Goal: Transaction & Acquisition: Purchase product/service

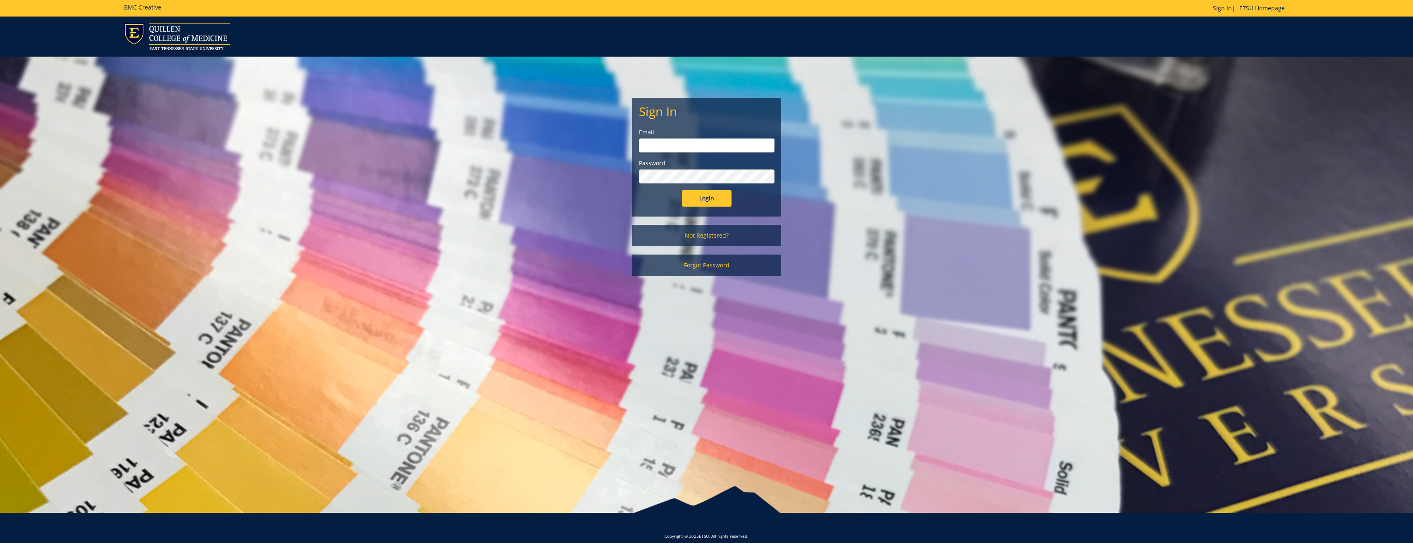
type input "[PERSON_NAME][EMAIL_ADDRESS][DOMAIN_NAME]"
click at [709, 201] on input "Login" at bounding box center [707, 198] width 50 height 17
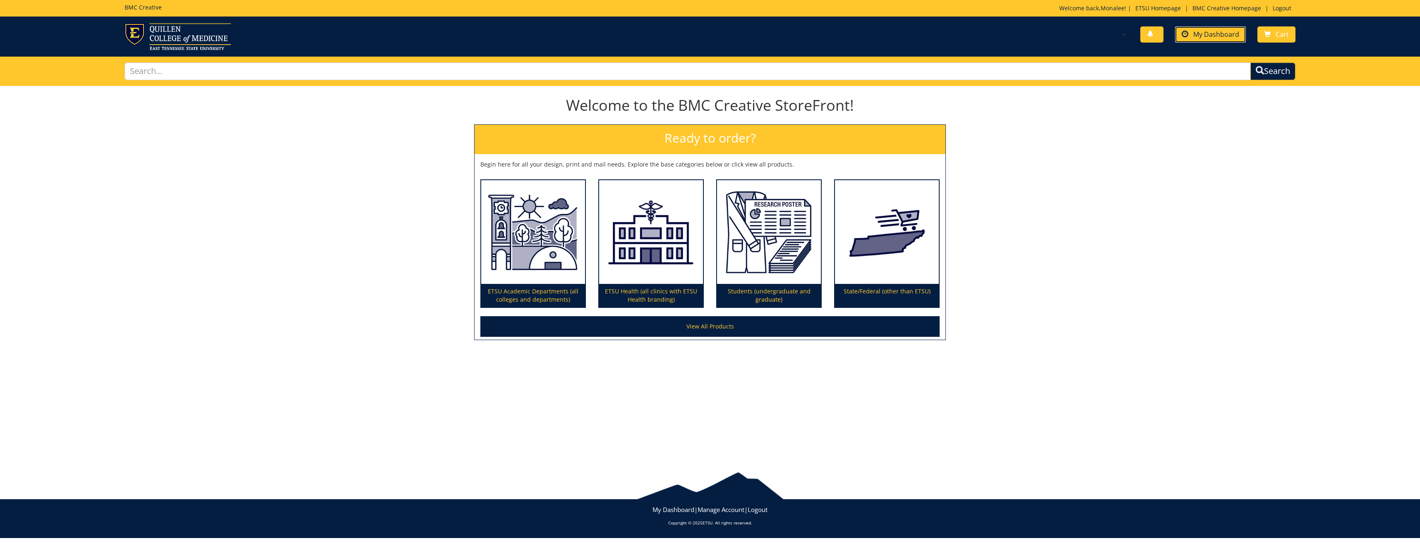
click at [1243, 41] on link "My Dashboard" at bounding box center [1210, 34] width 71 height 16
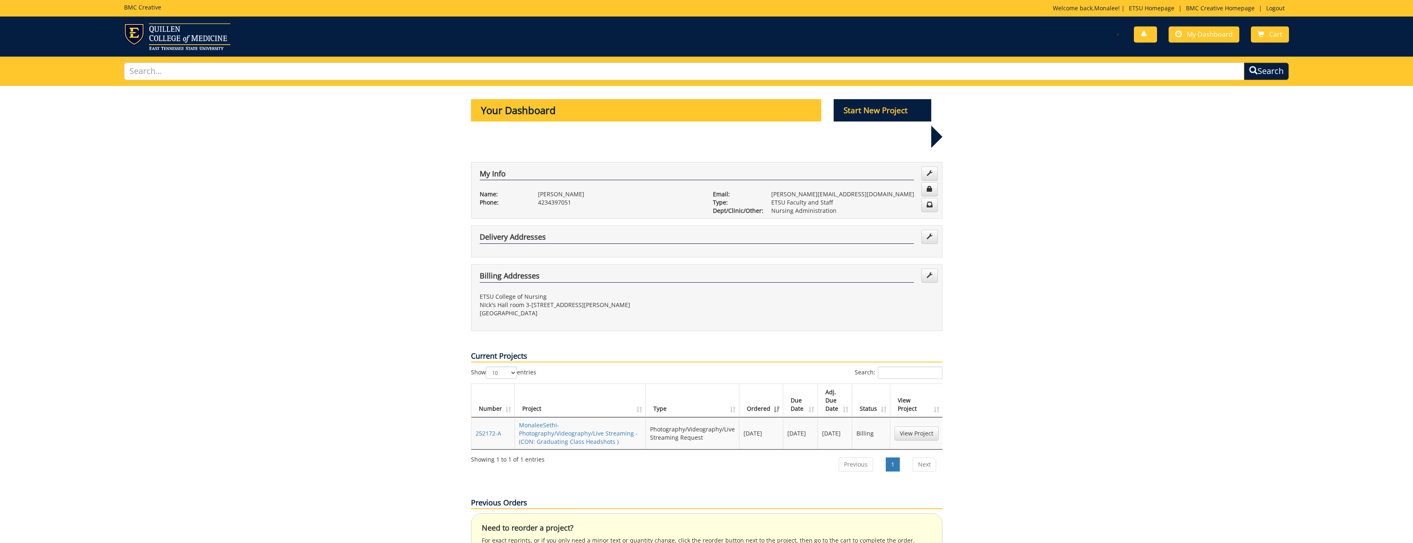
scroll to position [165, 0]
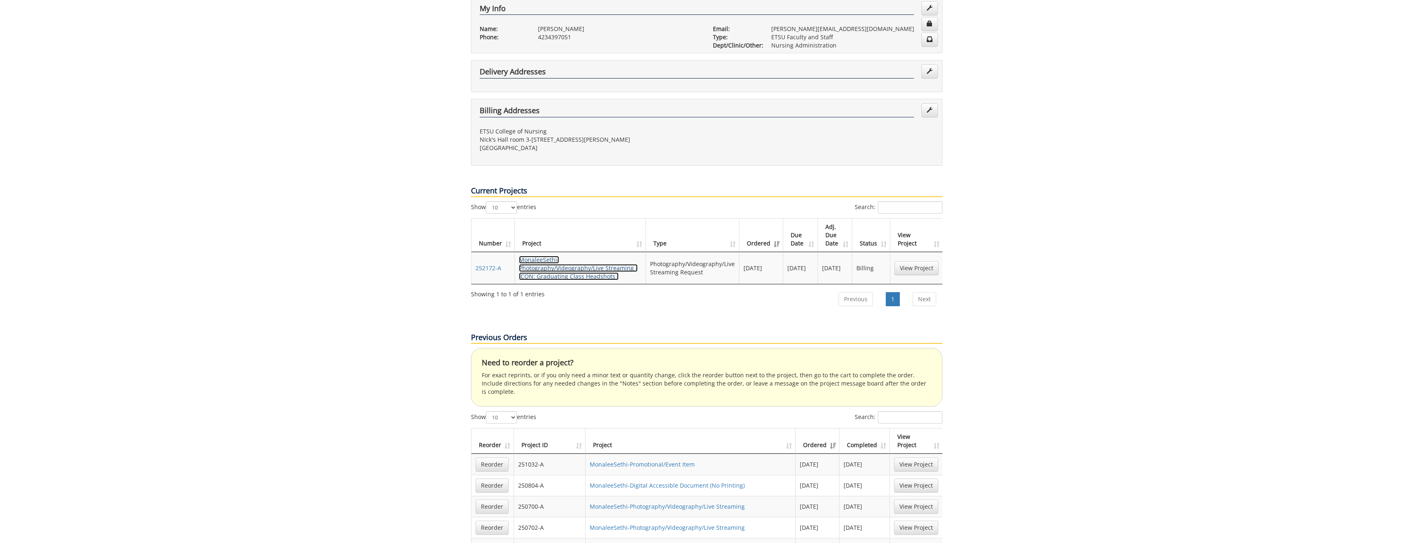
click at [540, 256] on link "MonaleeSethi-Photography/Videography/Live Streaming - (CON: Graduating Class He…" at bounding box center [578, 268] width 119 height 24
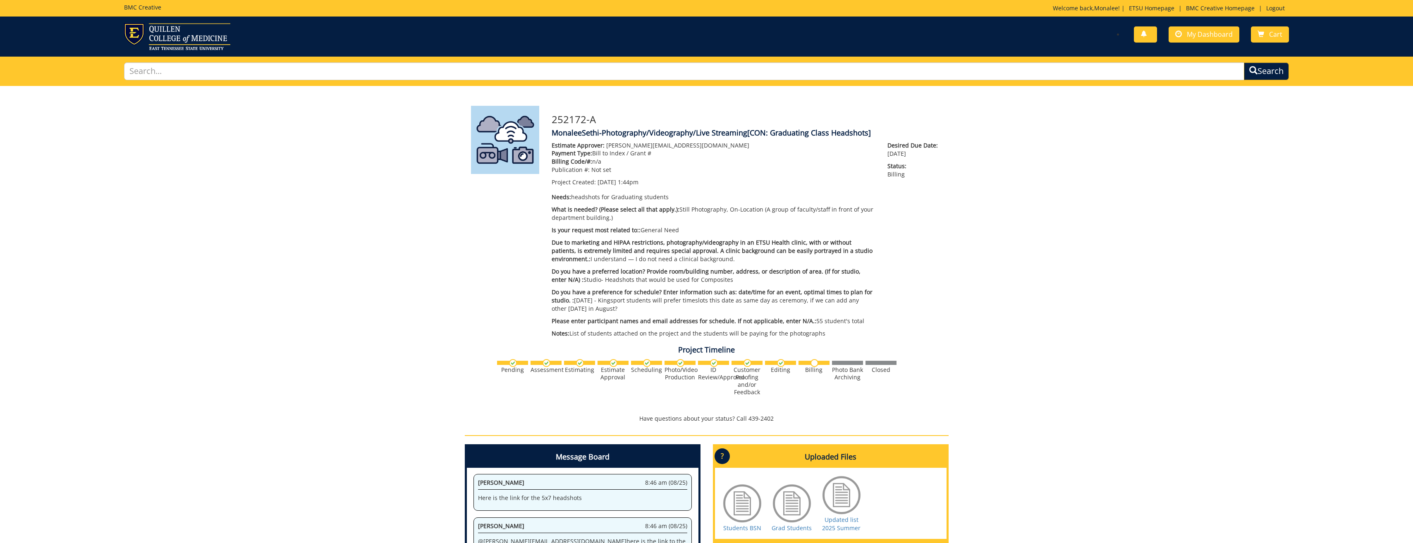
drag, startPoint x: 604, startPoint y: 133, endPoint x: 877, endPoint y: 134, distance: 272.6
click at [877, 134] on h4 "MonaleeSethi-Photography/Videography/Live Streaming [CON: Graduating Class Head…" at bounding box center [747, 133] width 391 height 8
drag, startPoint x: 877, startPoint y: 134, endPoint x: 828, endPoint y: 135, distance: 49.2
copy h4 "hotography/Videography/Live Streaming [CON: Graduating Class Headshots]"
click at [1212, 34] on span "My Dashboard" at bounding box center [1210, 34] width 46 height 9
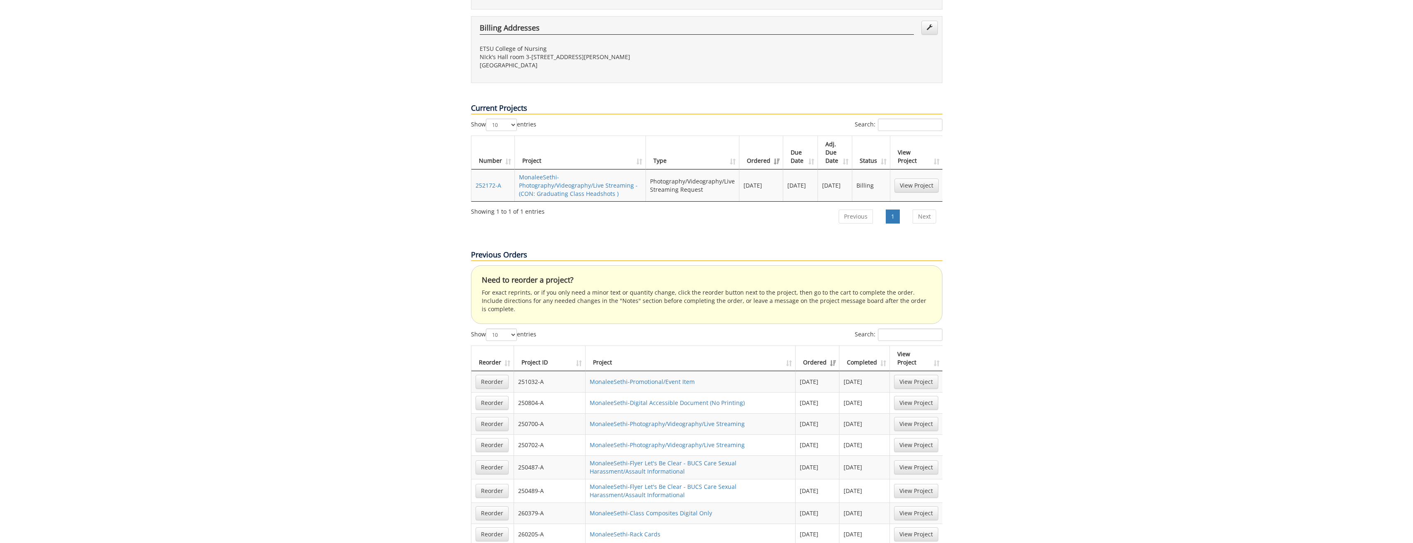
scroll to position [331, 0]
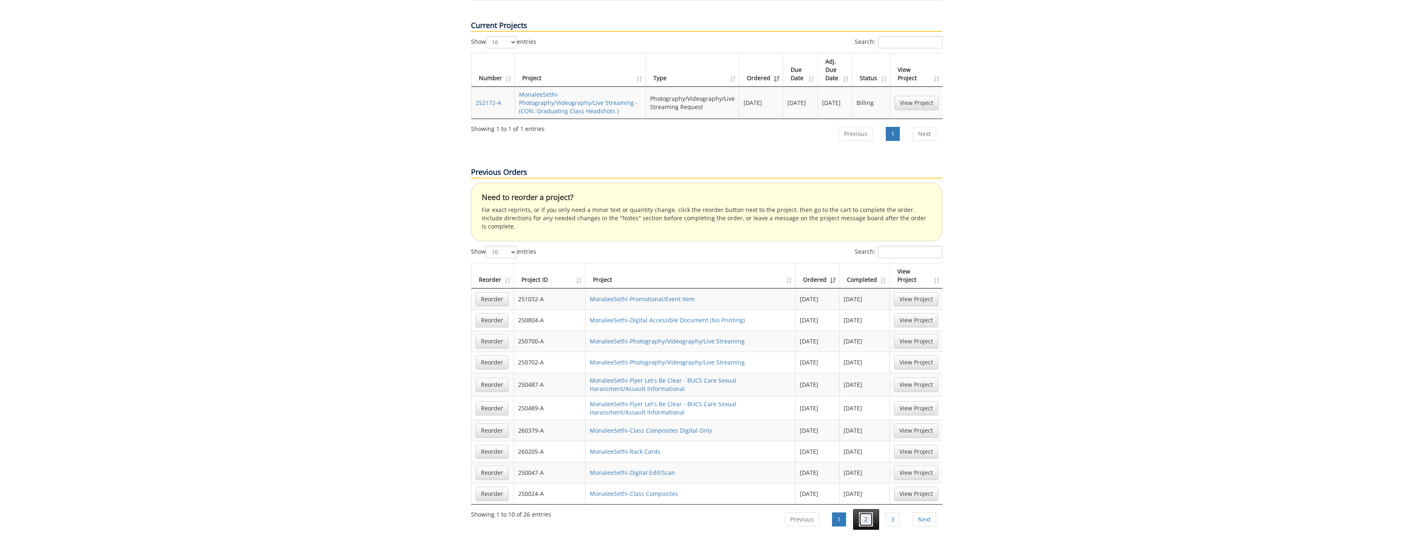
click at [861, 513] on link "2" at bounding box center [866, 520] width 14 height 14
click at [888, 515] on link "3" at bounding box center [893, 522] width 14 height 14
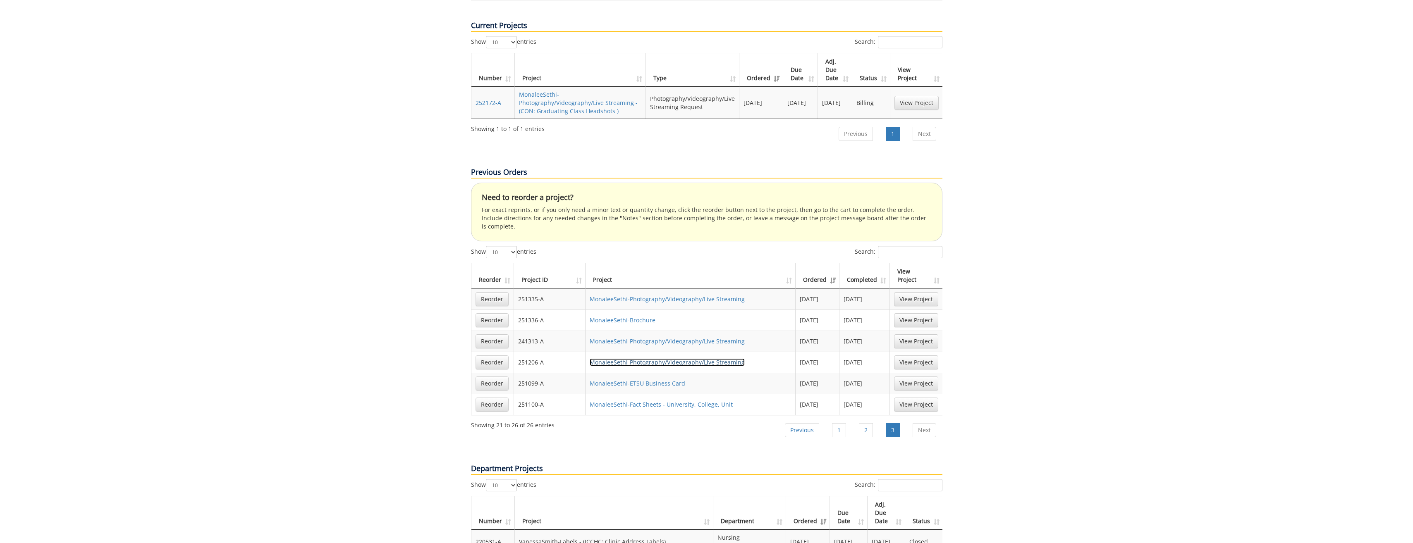
click at [685, 359] on link "MonaleeSethi-Photography/Videography/Live Streaming" at bounding box center [667, 363] width 155 height 8
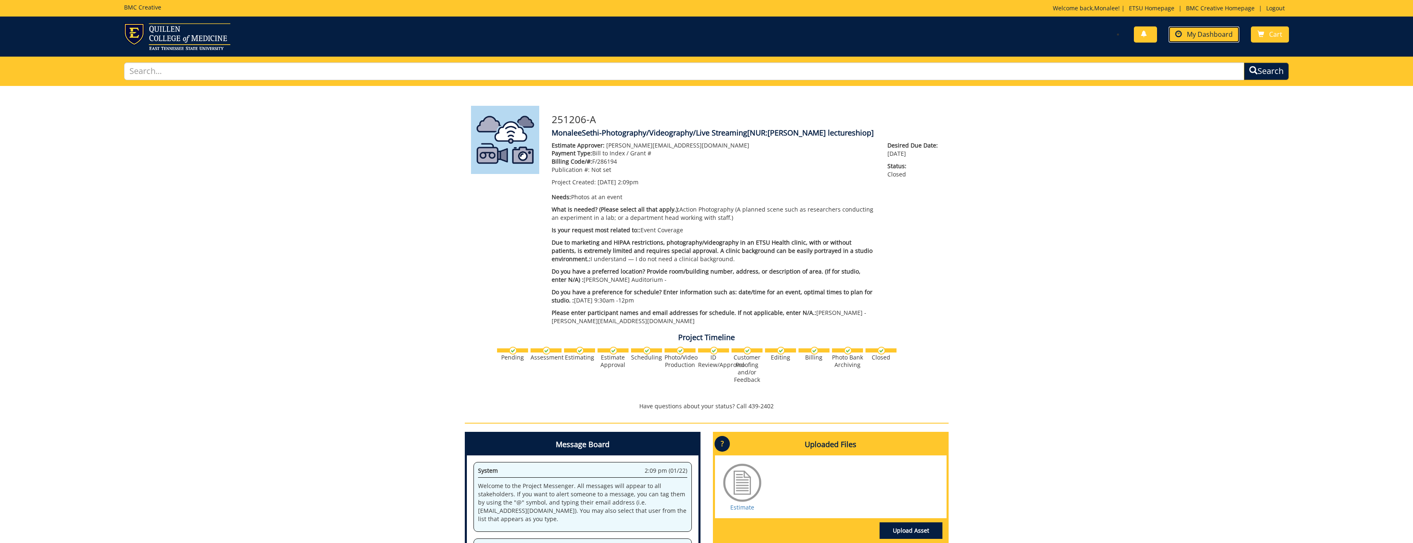
click at [1202, 37] on span "My Dashboard" at bounding box center [1210, 34] width 46 height 9
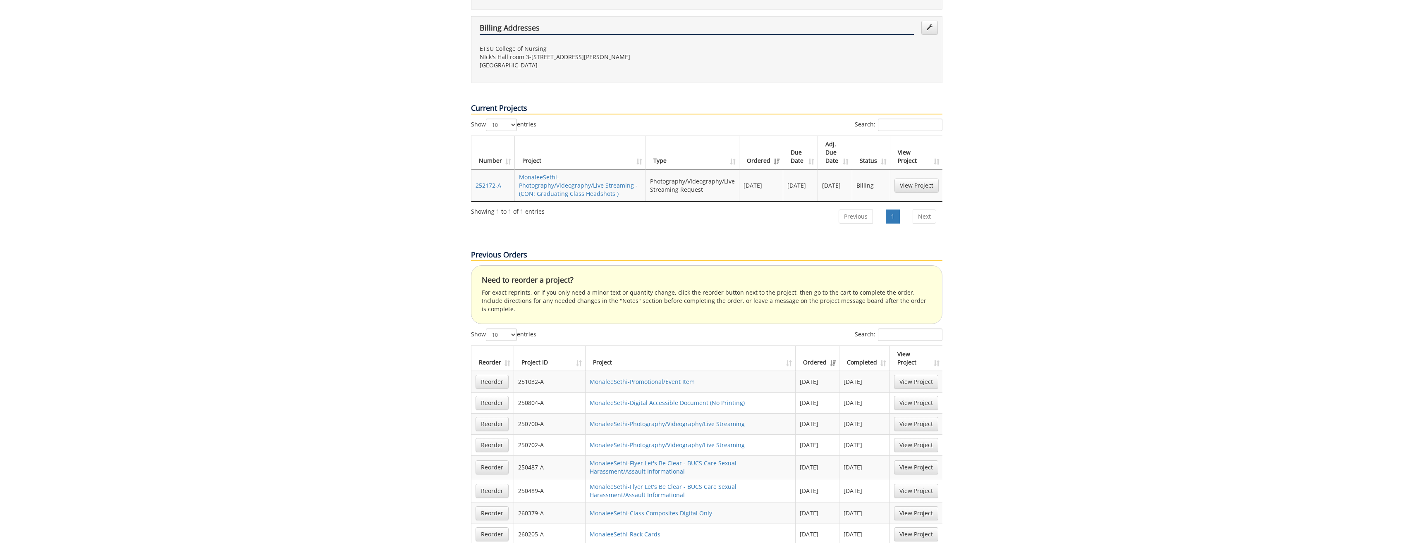
scroll to position [372, 0]
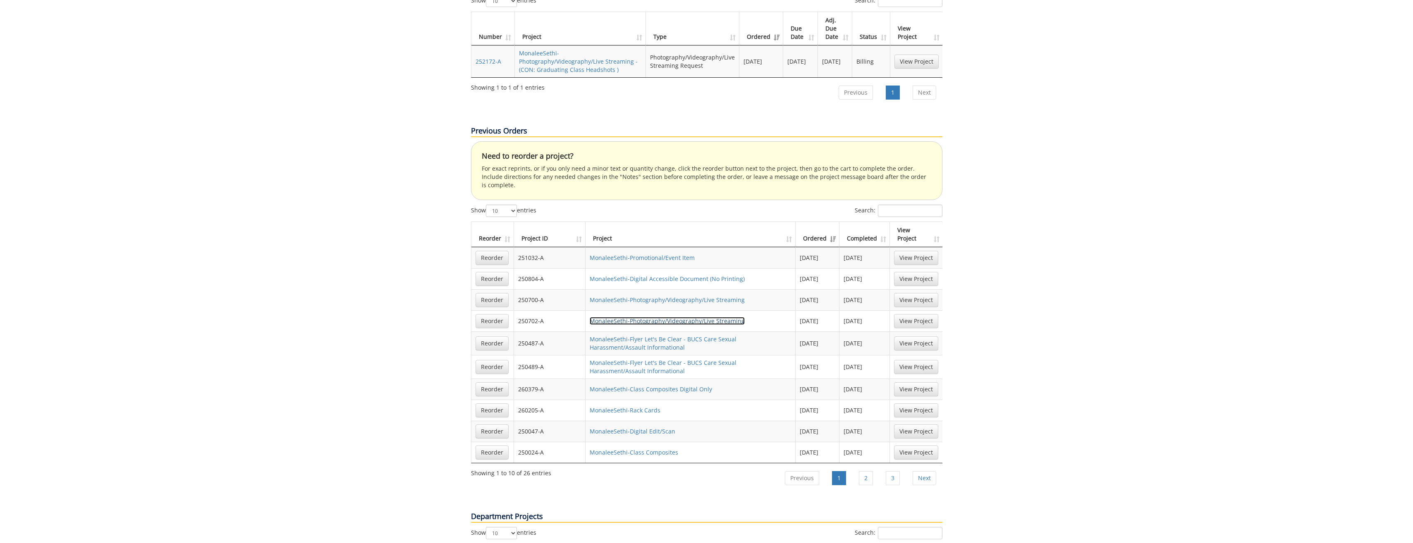
click at [699, 317] on link "MonaleeSethi-Photography/Videography/Live Streaming" at bounding box center [667, 321] width 155 height 8
click at [495, 293] on link "Reorder" at bounding box center [492, 300] width 33 height 14
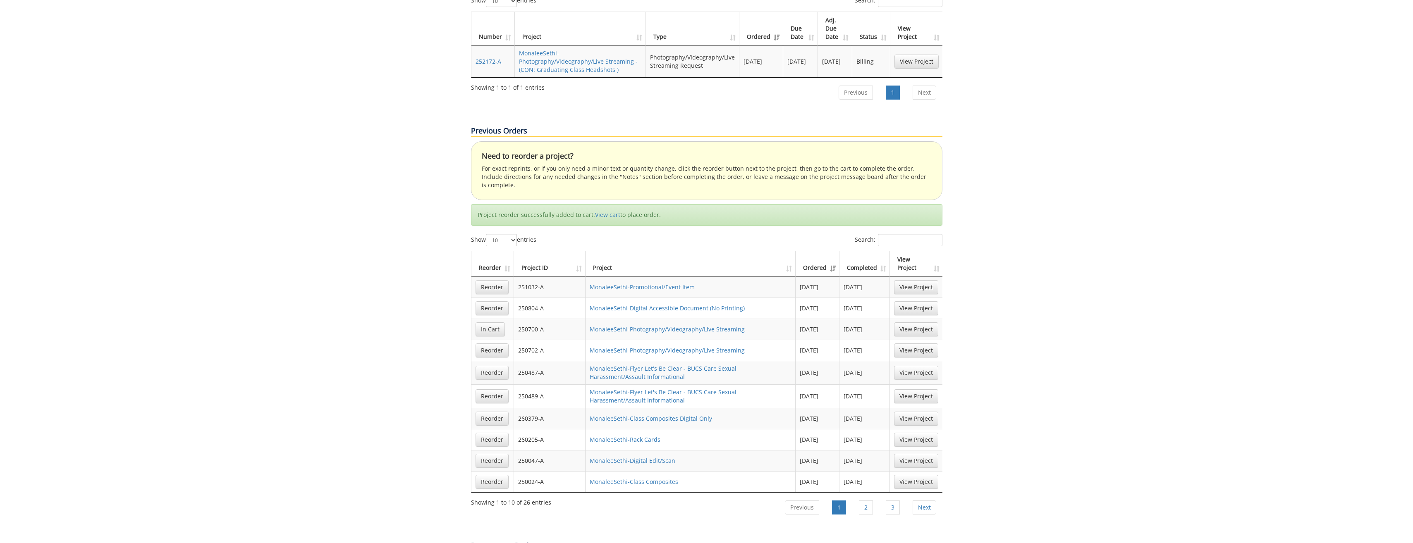
scroll to position [0, 0]
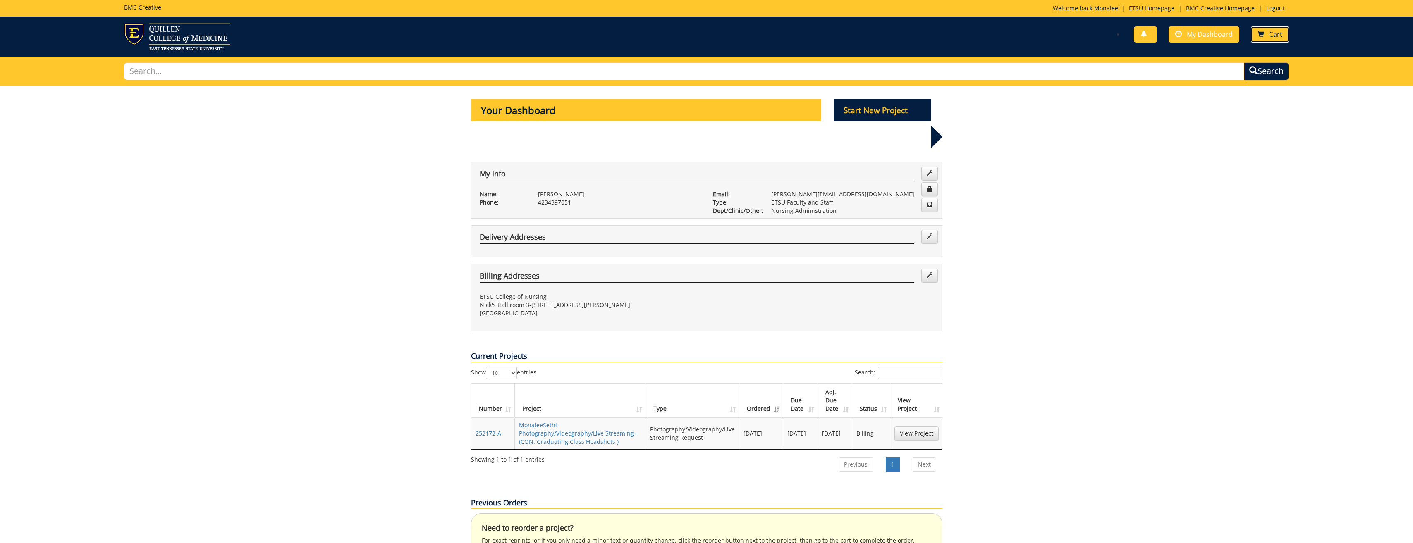
click at [1268, 28] on link "Cart" at bounding box center [1270, 34] width 38 height 16
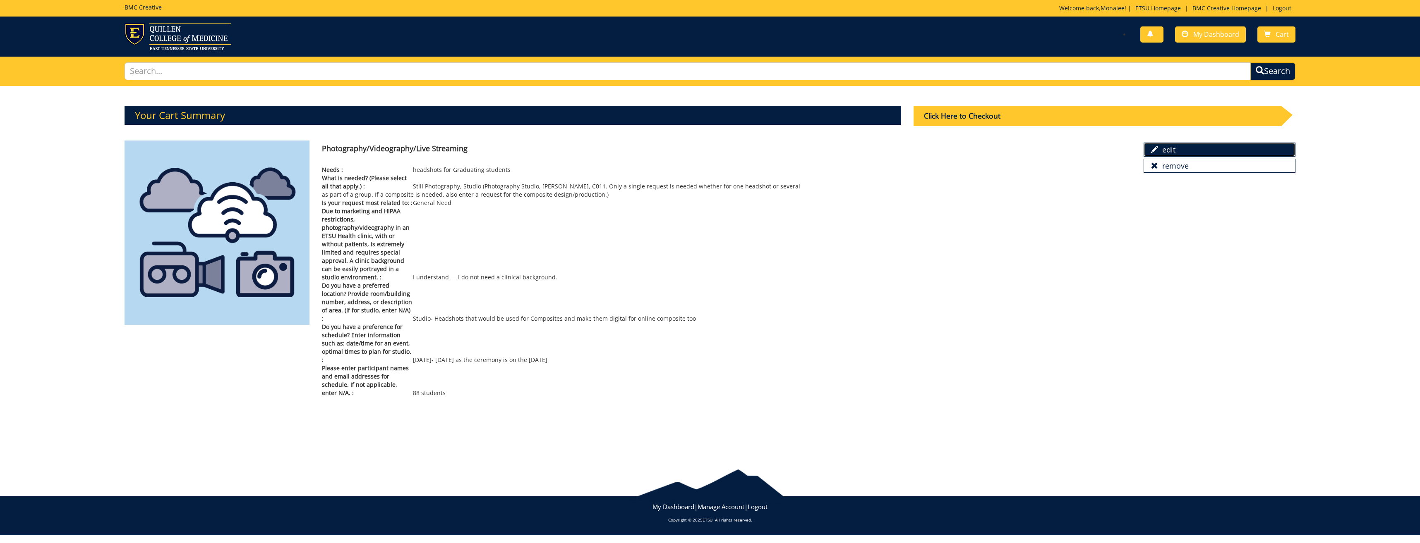
click at [1164, 148] on link "edit" at bounding box center [1219, 150] width 152 height 14
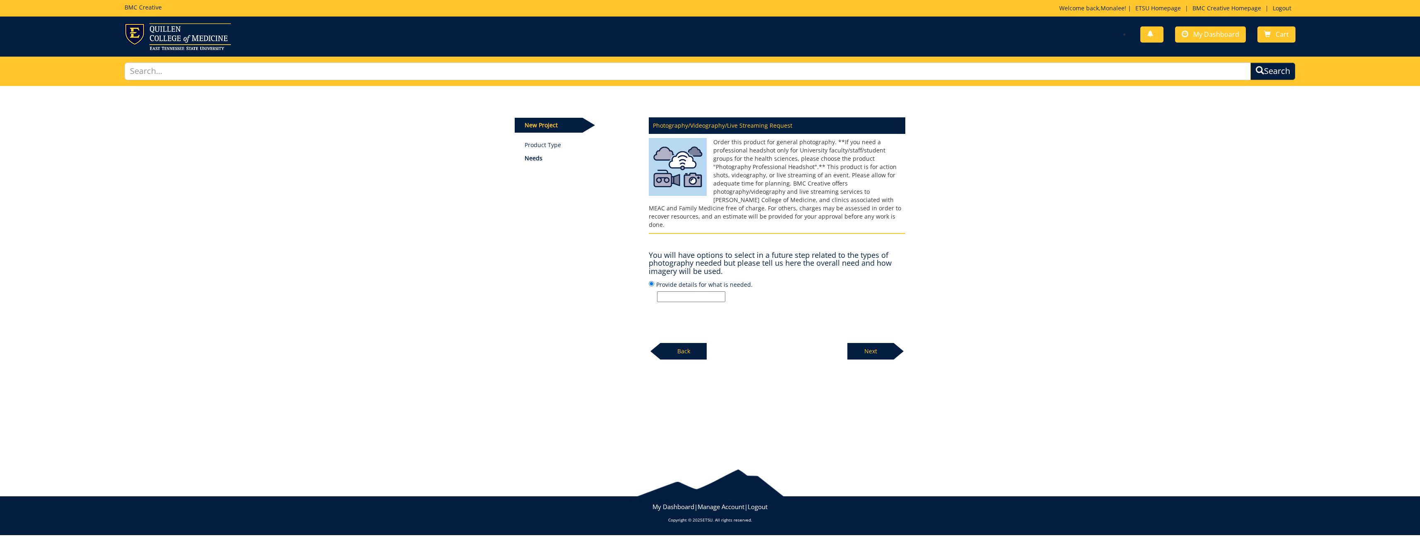
click at [699, 292] on input "Provide details for what is needed." at bounding box center [691, 297] width 68 height 11
type input "headshots for Graduating students"
click at [879, 347] on p "Next" at bounding box center [870, 351] width 46 height 17
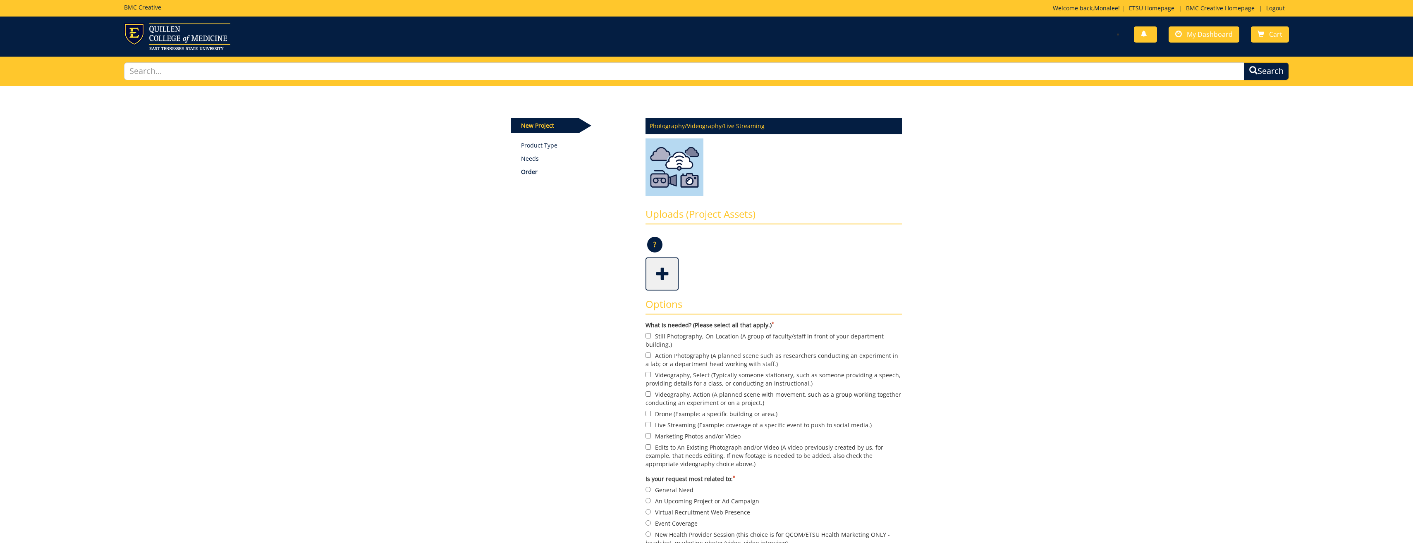
click at [661, 270] on span at bounding box center [662, 273] width 33 height 29
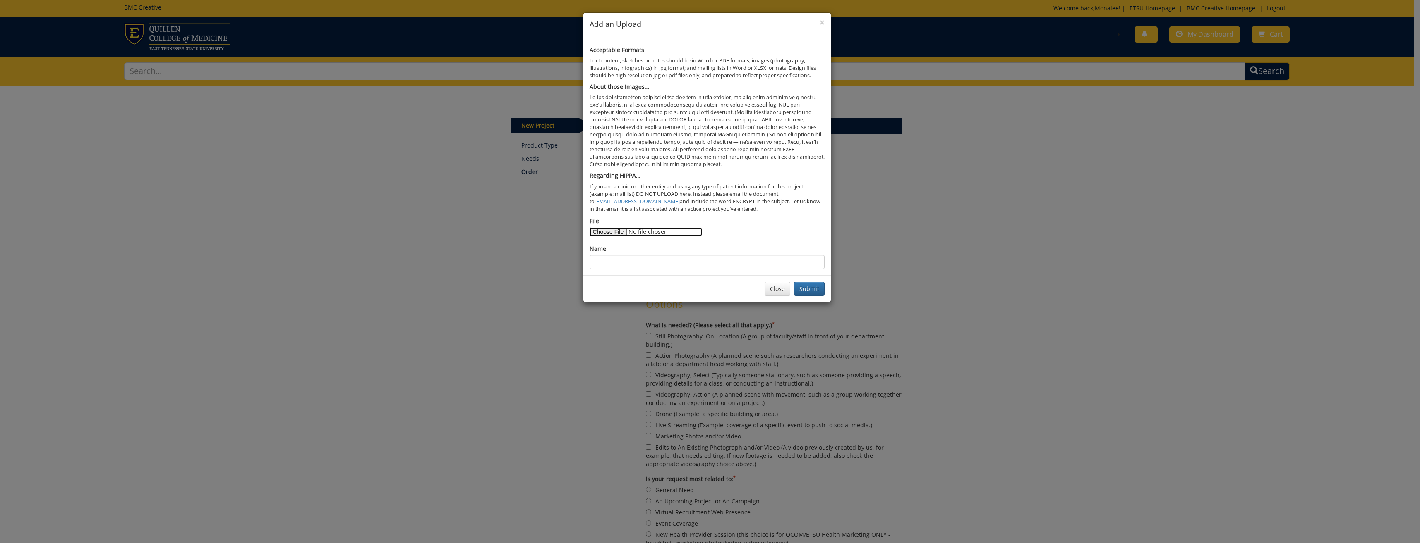
click at [613, 231] on input "File" at bounding box center [645, 231] width 113 height 9
type input "C:\fakepath\Fall 2025 Graduates List.xlsx"
click at [615, 261] on input "Name" at bounding box center [706, 262] width 235 height 14
click at [678, 262] on input "CON Nursing Students- Dec" at bounding box center [706, 262] width 235 height 14
type input "CON Nursing Students- Dec 12"
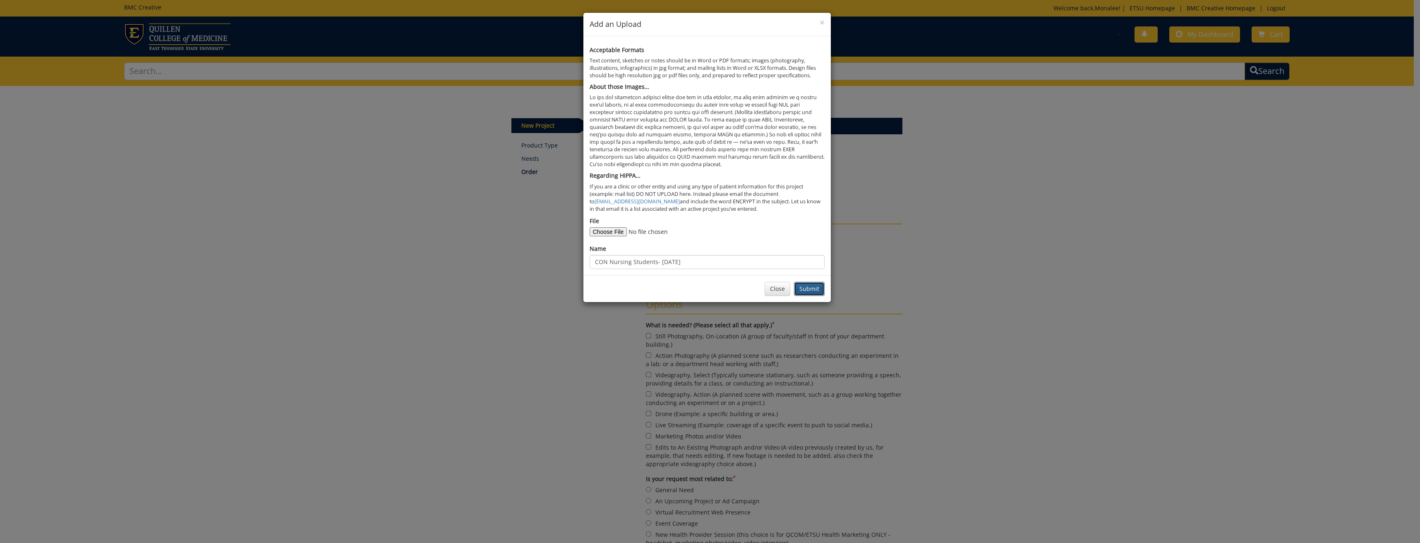
click at [811, 286] on button "Submit" at bounding box center [809, 289] width 31 height 14
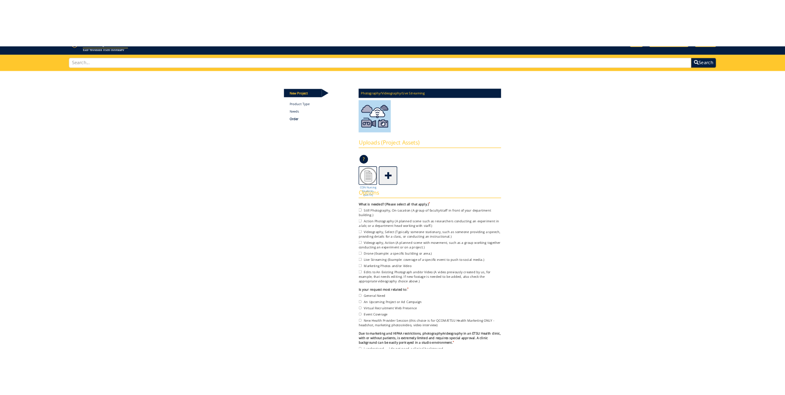
scroll to position [124, 0]
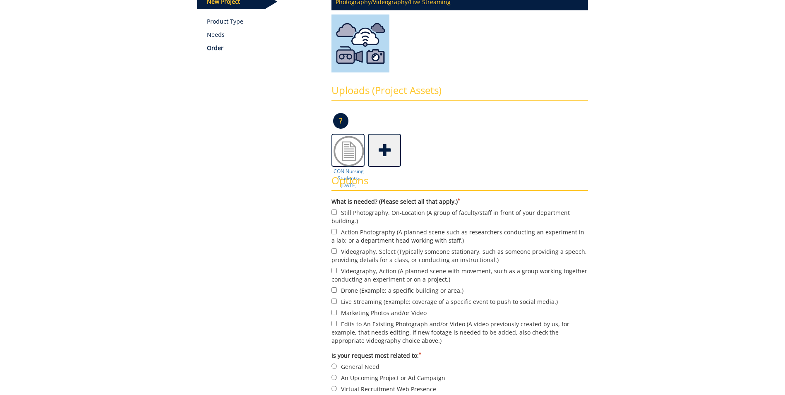
scroll to position [165, 0]
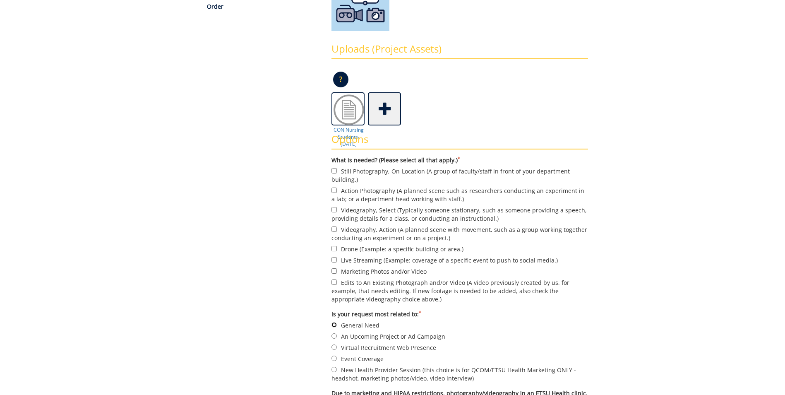
click at [334, 325] on input "General Need" at bounding box center [333, 324] width 5 height 5
radio input "true"
click at [335, 168] on label "Still Photography, On-Location (A group of faculty/staff in front of your depar…" at bounding box center [459, 174] width 256 height 17
click at [335, 168] on input "Still Photography, On-Location (A group of faculty/staff in front of your depar…" at bounding box center [333, 170] width 5 height 5
checkbox input "true"
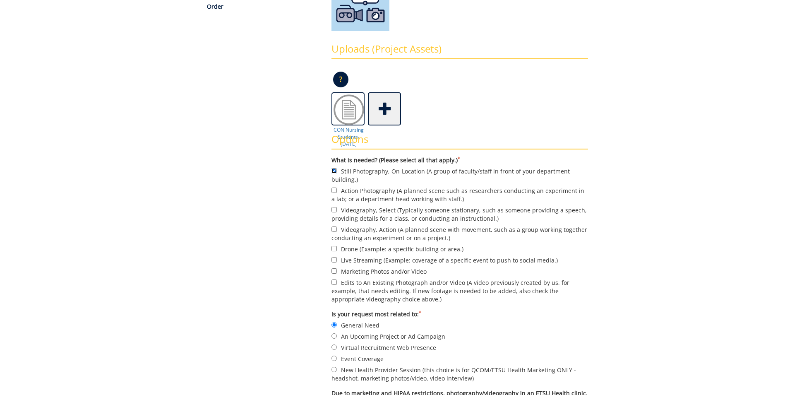
scroll to position [248, 0]
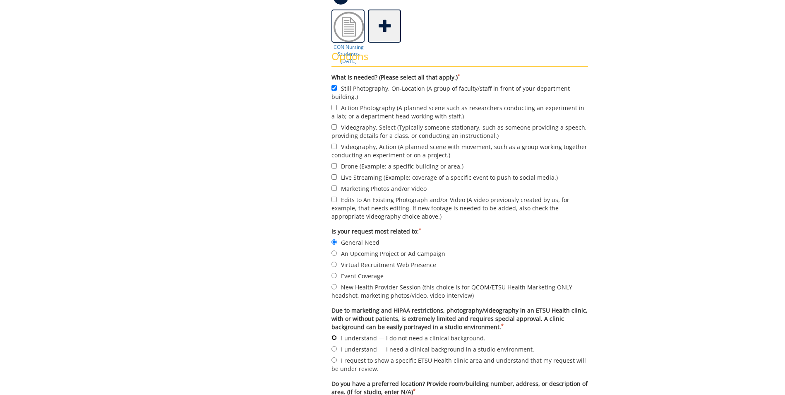
click at [335, 338] on input "I understand — I do not need a clinical background." at bounding box center [333, 337] width 5 height 5
radio input "true"
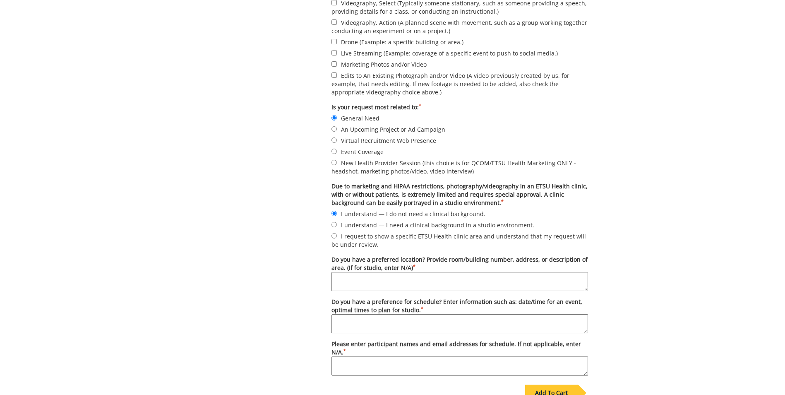
paste textarea "studio- Headshots that would be used for Composites"
type textarea "studio- Headshots that would be used for Composites"
click at [364, 330] on textarea "Do you have a preference for schedule? Enter information such as: date/time for…" at bounding box center [459, 323] width 256 height 19
click at [359, 317] on textarea "Do you have a preference for schedule? Enter information such as: date/time for…" at bounding box center [459, 323] width 256 height 19
type textarea "A"
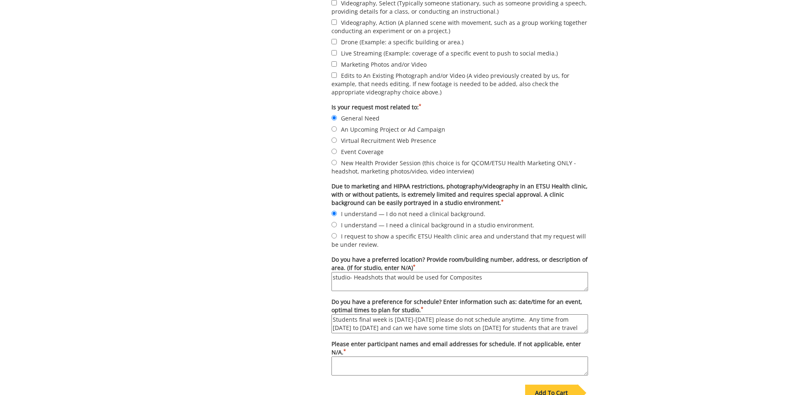
scroll to position [7, 0]
type textarea "Students final week is 8-11 December please do not schedule anytime. Any time f…"
click at [430, 365] on textarea "Please enter participant names and email addresses for schedule. If not applica…" at bounding box center [459, 365] width 256 height 19
type textarea "110 Students the spreadsheet is attached"
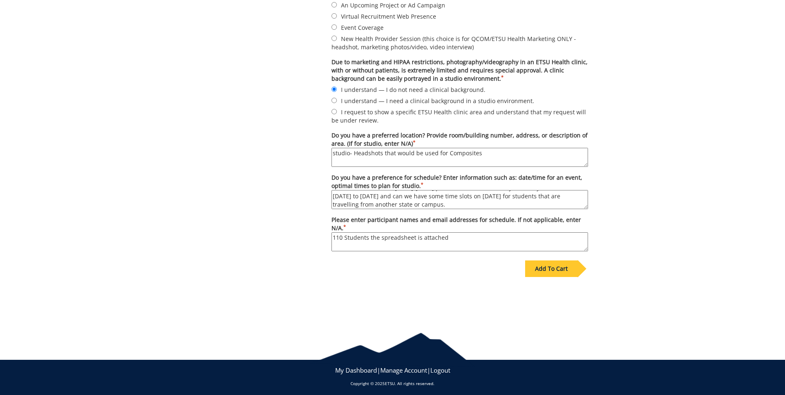
scroll to position [0, 0]
click at [426, 202] on textarea "Students' final week is 8-11 December please do not schedule anytime. Any time …" at bounding box center [459, 199] width 256 height 19
drag, startPoint x: 456, startPoint y: 197, endPoint x: 443, endPoint y: 200, distance: 13.6
click at [443, 200] on textarea "Students' final week is 8-11 December please do not schedule anytime. Any time …" at bounding box center [459, 199] width 256 height 19
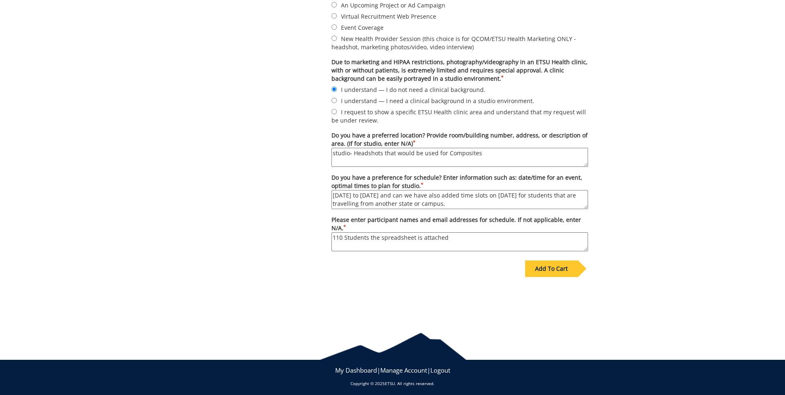
click at [452, 200] on textarea "Students' final week is 8-11 December please do not schedule anytime. Any time …" at bounding box center [459, 199] width 256 height 19
drag, startPoint x: 456, startPoint y: 196, endPoint x: 445, endPoint y: 199, distance: 11.0
click at [445, 199] on textarea "Students' final week is 8-11 December please do not schedule anytime. Any time …" at bounding box center [459, 199] width 256 height 19
click at [453, 201] on textarea "Students' final week is 8-11 December please do not schedule anytime. Any time …" at bounding box center [459, 199] width 256 height 19
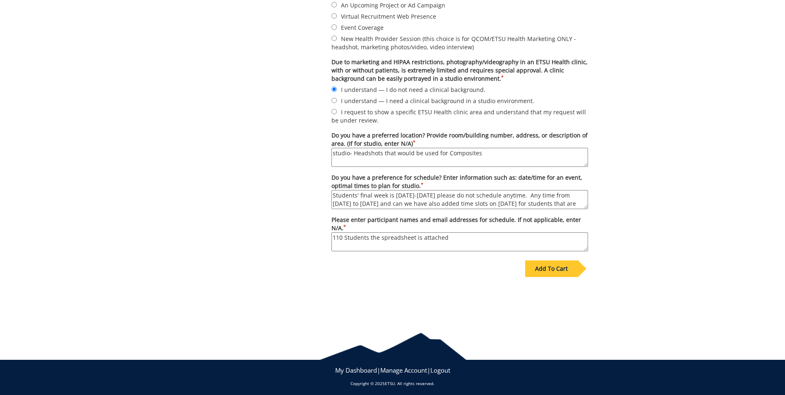
click at [455, 202] on textarea "Students' final week is 8-11 December please do not schedule anytime. Any time …" at bounding box center [459, 199] width 256 height 19
type textarea "Students' final week is [DATE]-[DATE] please do not schedule anytime. Any time …"
click at [565, 271] on div "Add To Cart" at bounding box center [551, 268] width 53 height 17
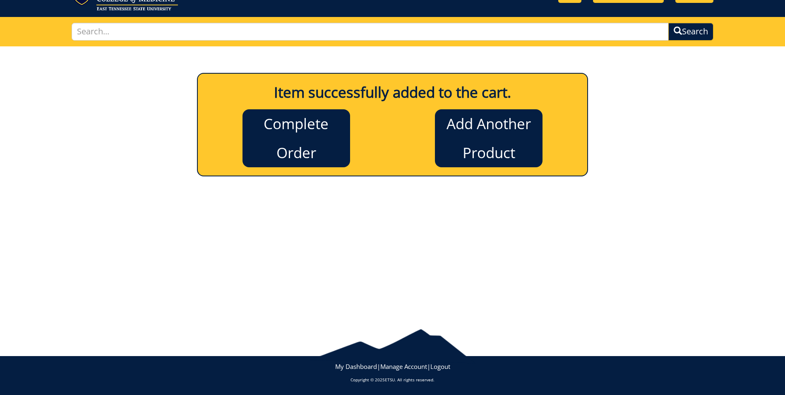
scroll to position [40, 0]
click at [308, 144] on link "Complete Order" at bounding box center [296, 138] width 108 height 58
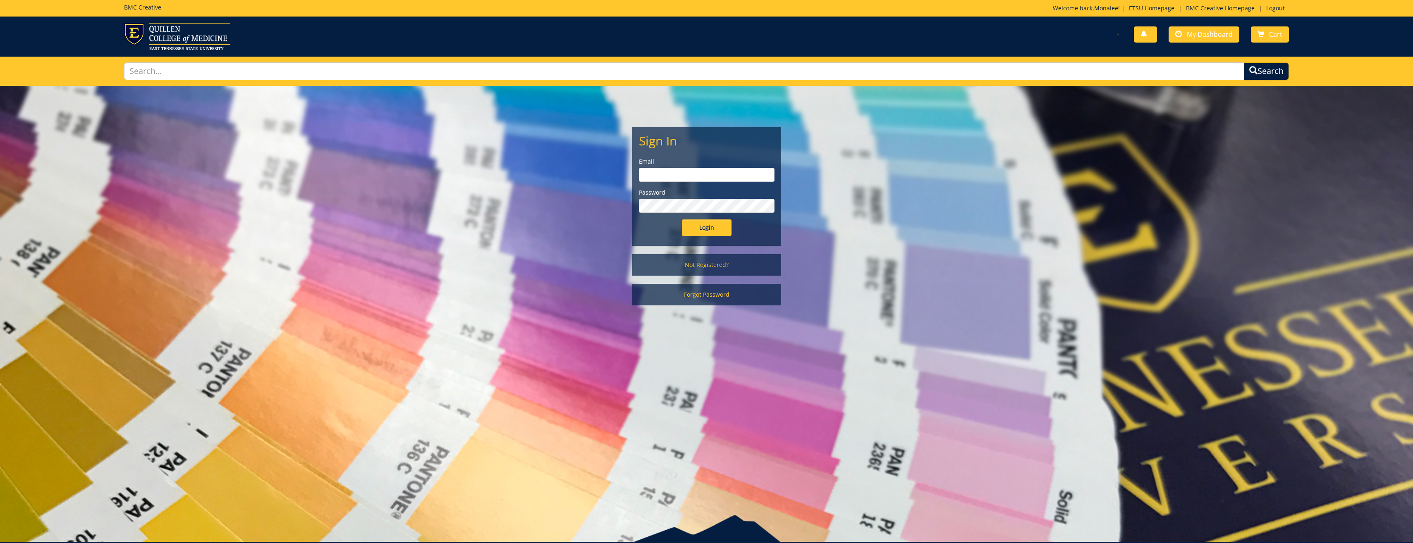
type input "[PERSON_NAME][EMAIL_ADDRESS][DOMAIN_NAME]"
click at [718, 229] on input "Login" at bounding box center [707, 228] width 50 height 17
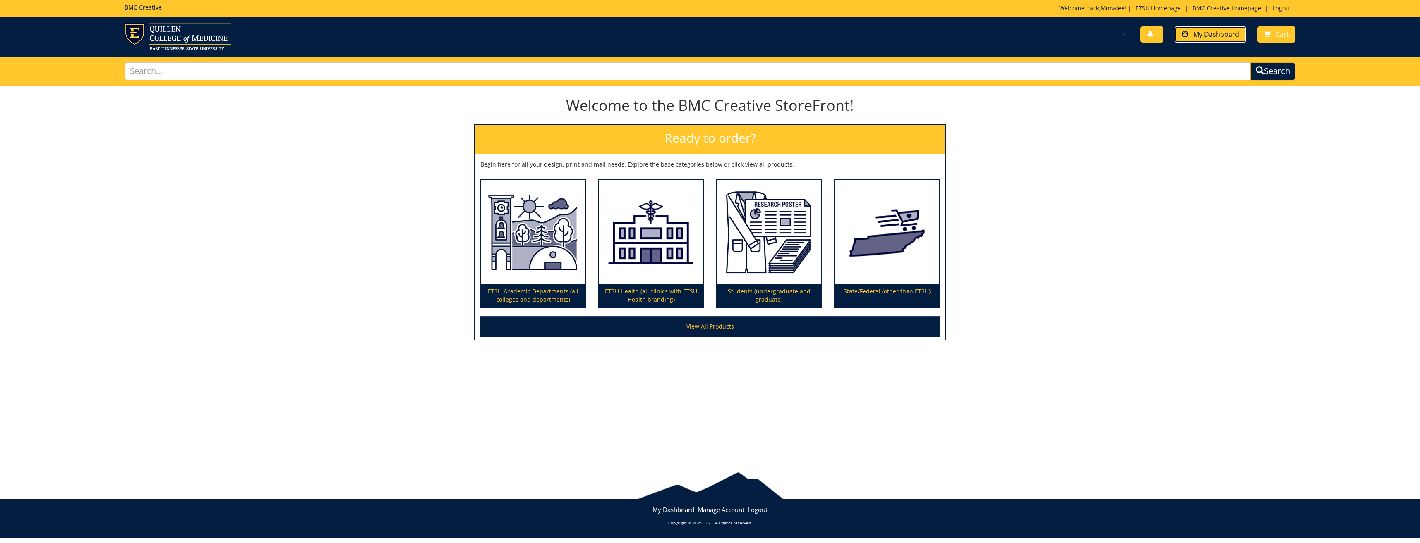
click at [1200, 35] on span "My Dashboard" at bounding box center [1216, 34] width 46 height 9
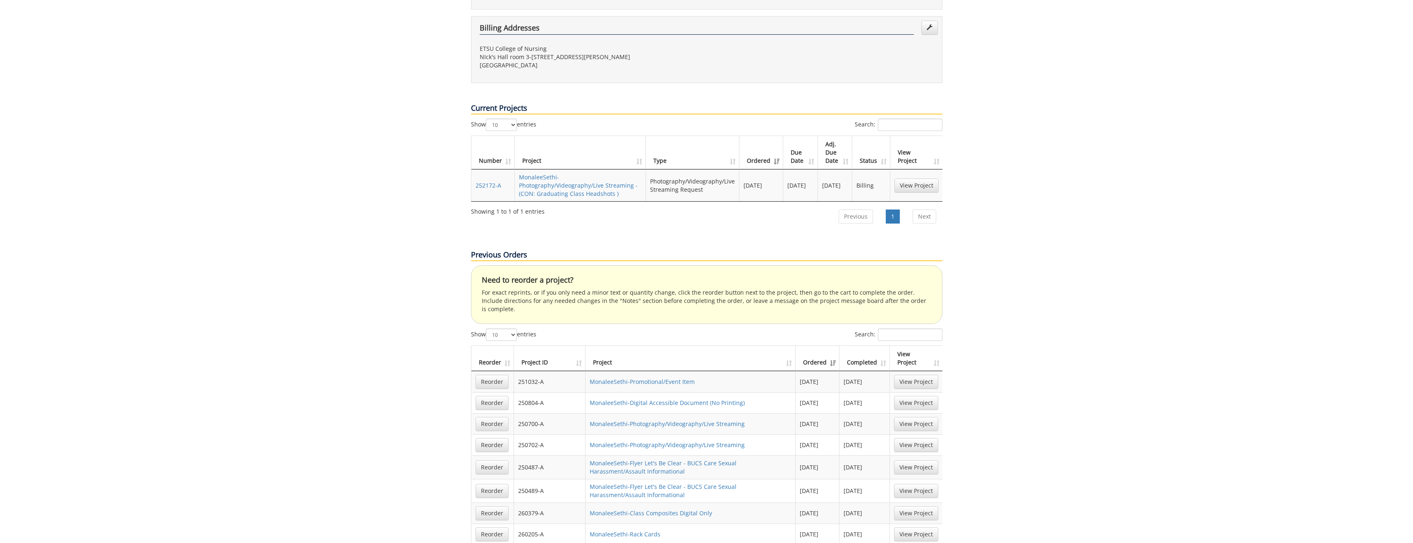
scroll to position [290, 0]
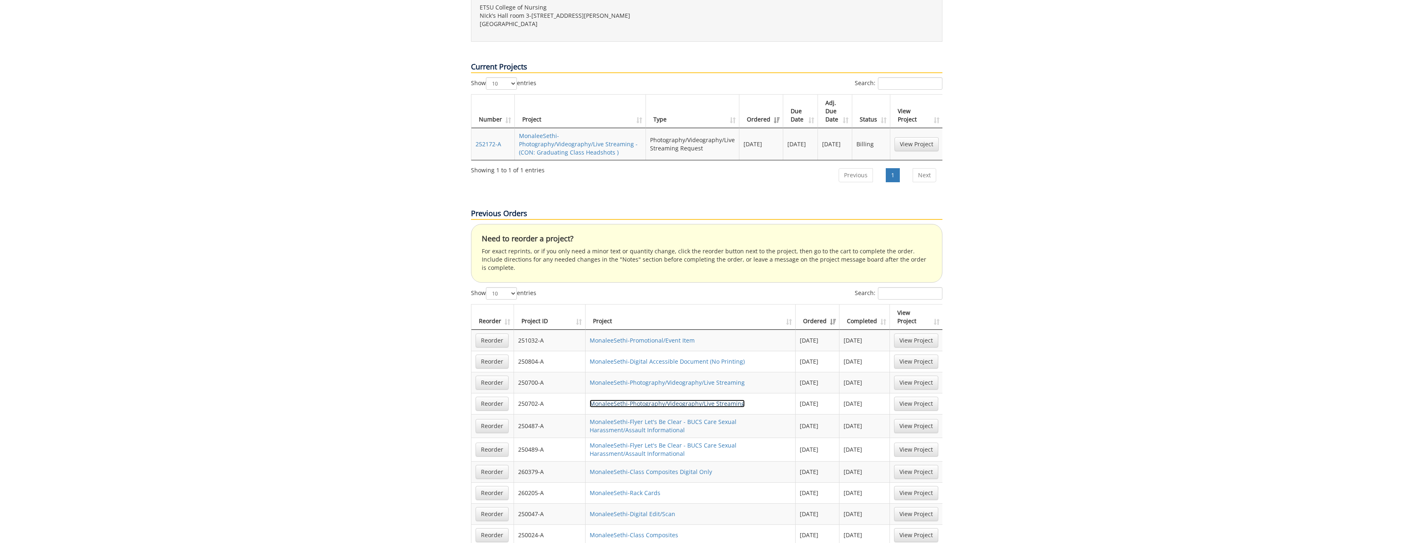
click at [660, 400] on link "MonaleeSethi-Photography/Videography/Live Streaming" at bounding box center [667, 404] width 155 height 8
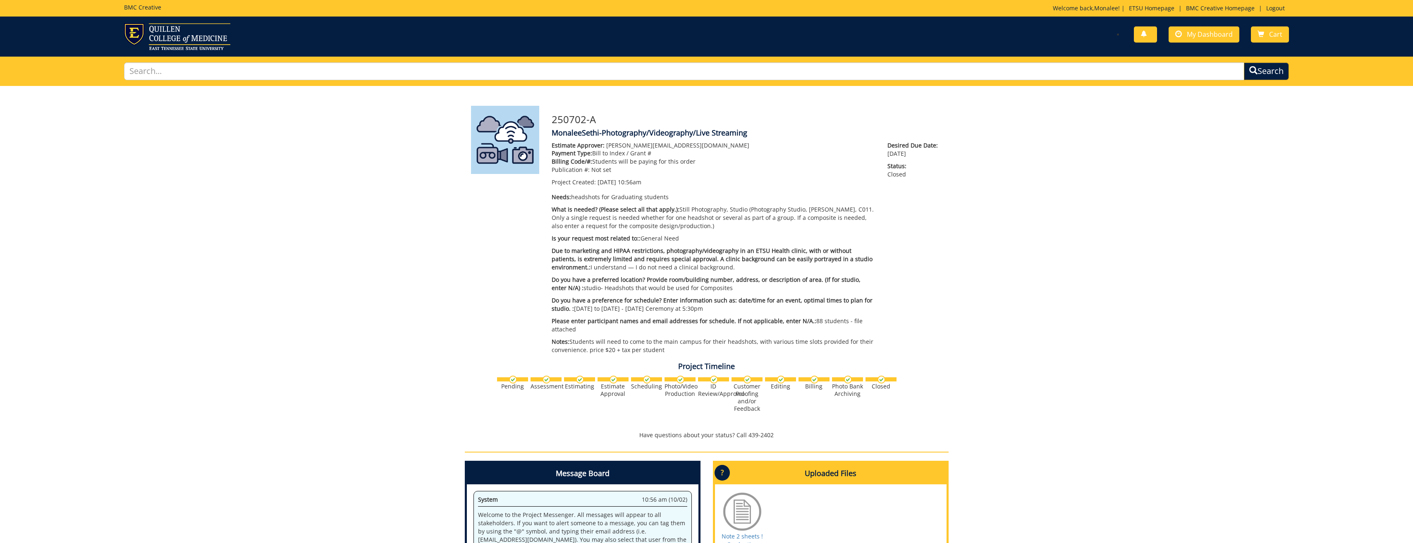
click at [729, 290] on p "Do you have a preferred location? Provide room/building number, address, or des…" at bounding box center [714, 284] width 324 height 17
drag, startPoint x: 724, startPoint y: 290, endPoint x: 567, endPoint y: 292, distance: 156.4
click at [567, 292] on p "Do you have a preferred location? Provide room/building number, address, or des…" at bounding box center [714, 284] width 324 height 17
drag, startPoint x: 567, startPoint y: 292, endPoint x: 572, endPoint y: 287, distance: 6.5
copy p "studio- Headshots that would be used for Composites"
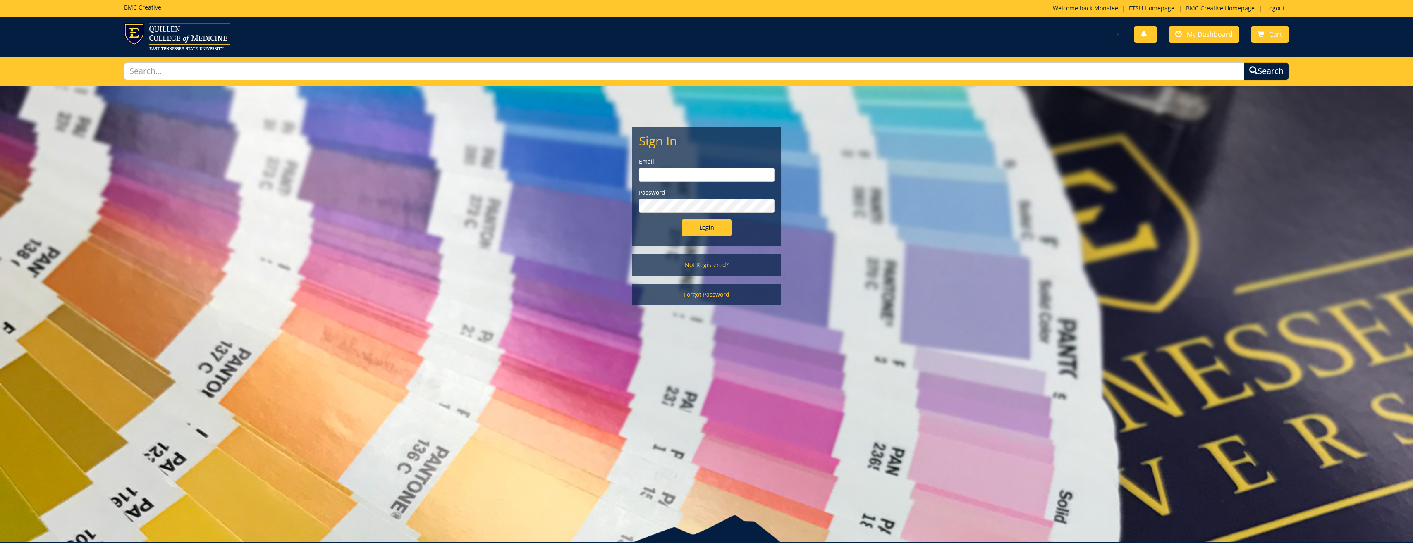
type input "[PERSON_NAME][EMAIL_ADDRESS][DOMAIN_NAME]"
click at [715, 232] on input "Login" at bounding box center [707, 228] width 50 height 17
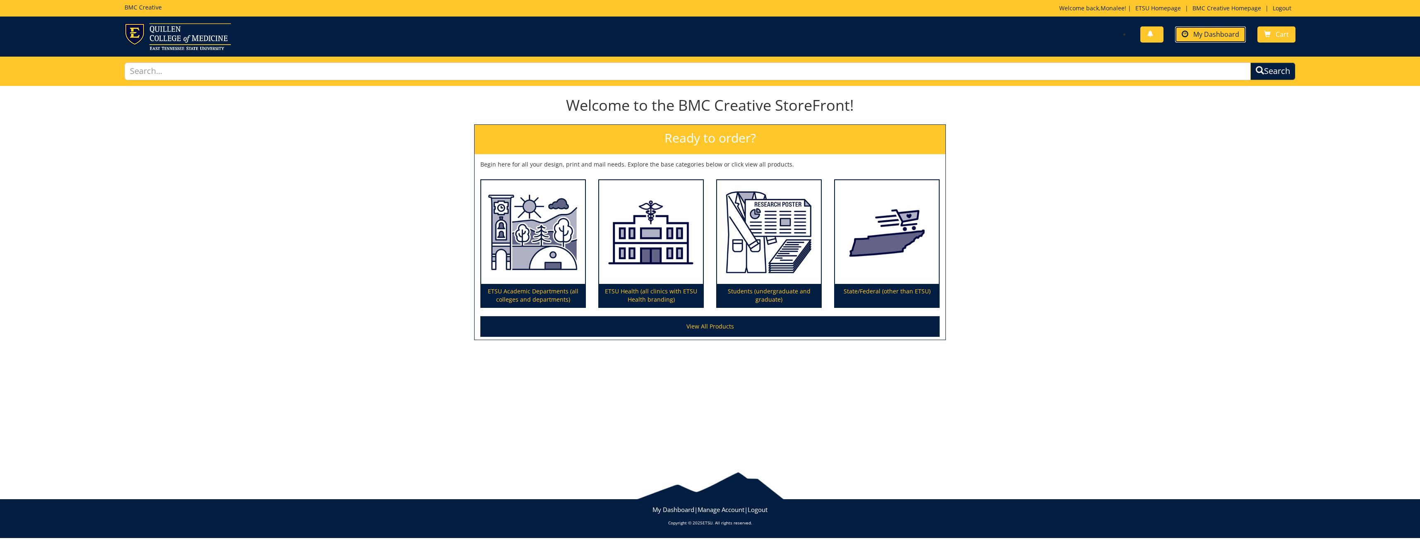
click at [1216, 30] on span "My Dashboard" at bounding box center [1216, 34] width 46 height 9
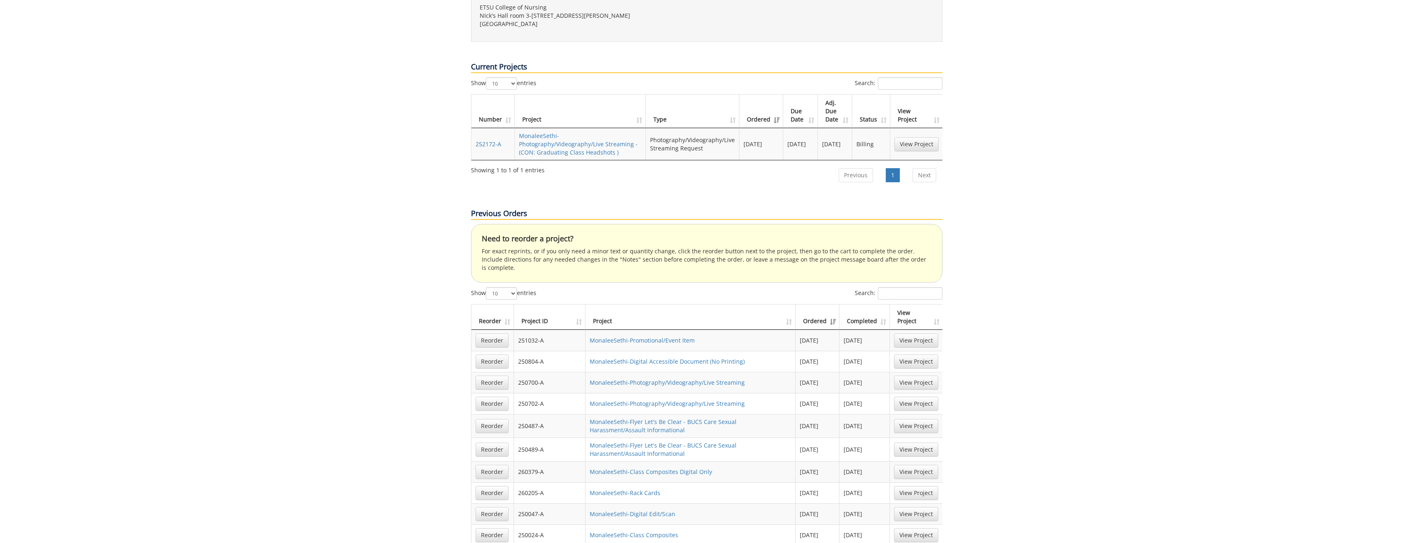
scroll to position [331, 0]
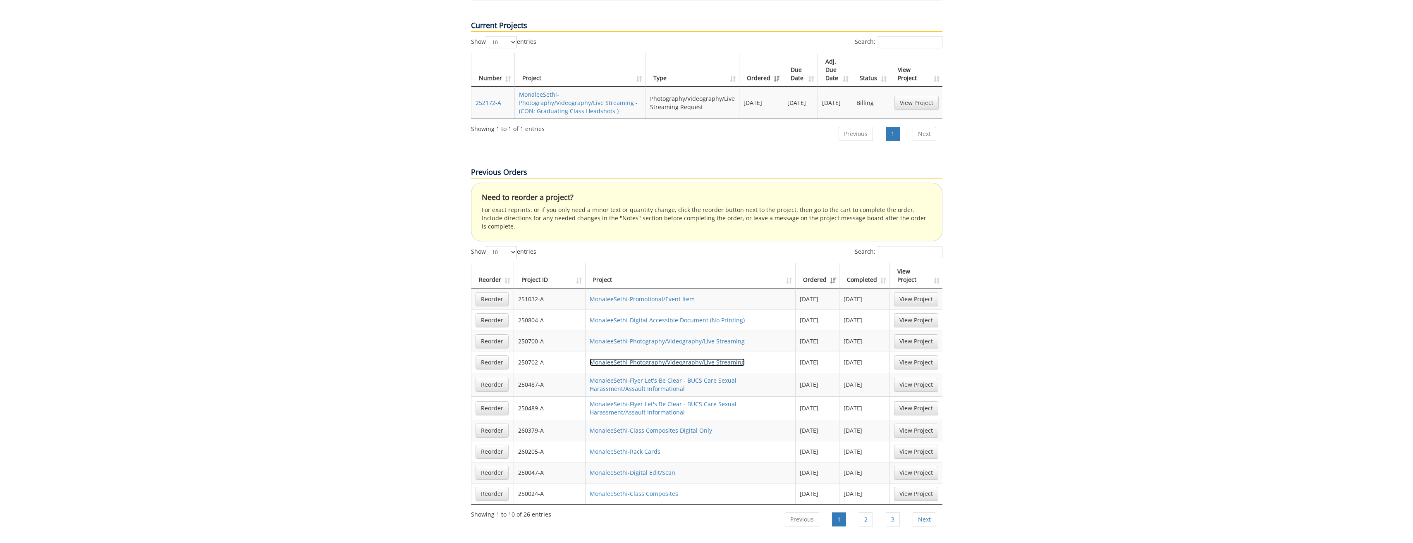
click at [674, 359] on link "MonaleeSethi-Photography/Videography/Live Streaming" at bounding box center [667, 363] width 155 height 8
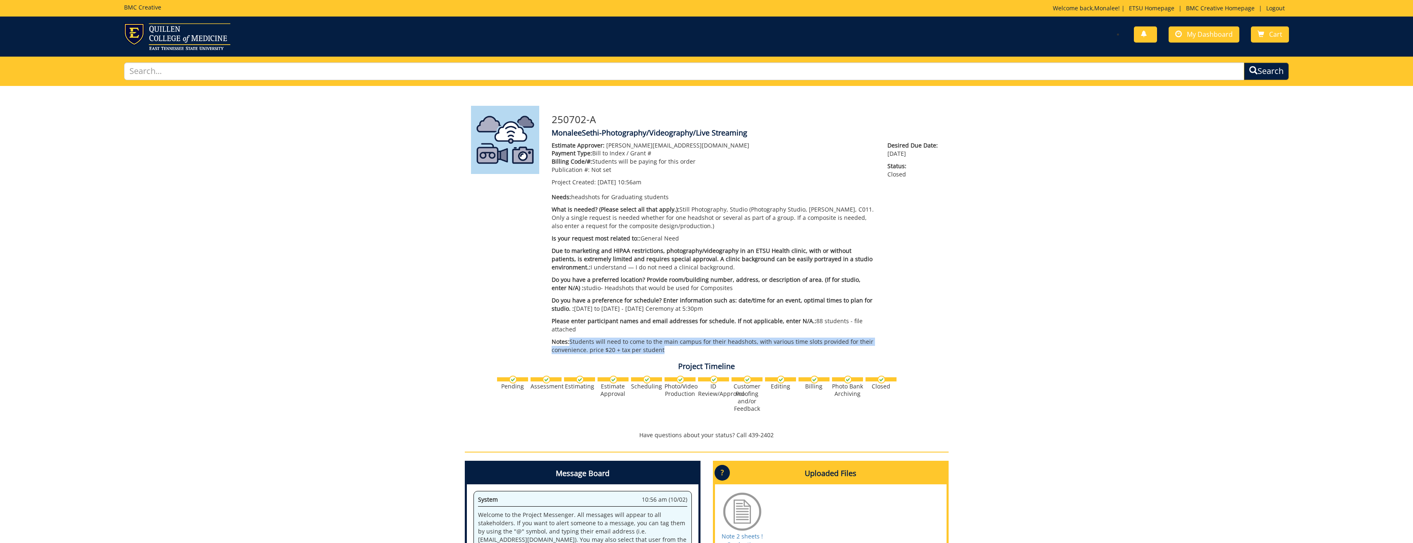
drag, startPoint x: 603, startPoint y: 342, endPoint x: 660, endPoint y: 350, distance: 57.2
click at [660, 350] on p "Notes: Students will need to come to the main campus for their headshots, with …" at bounding box center [714, 346] width 324 height 17
drag, startPoint x: 660, startPoint y: 350, endPoint x: 637, endPoint y: 347, distance: 23.3
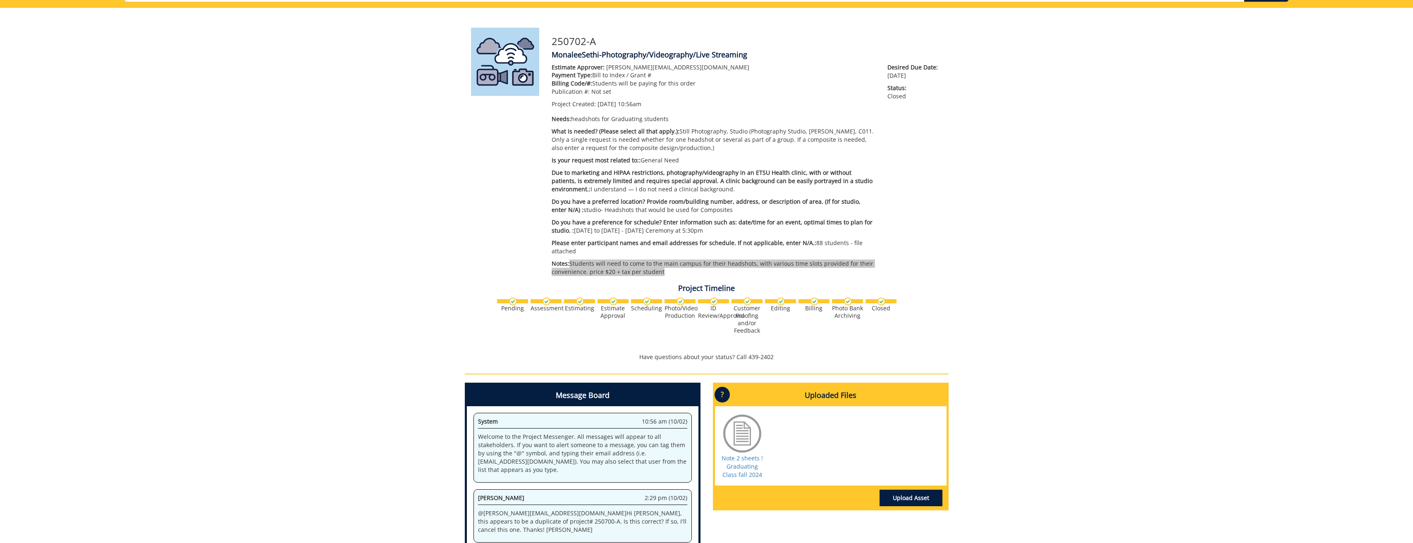
scroll to position [37, 0]
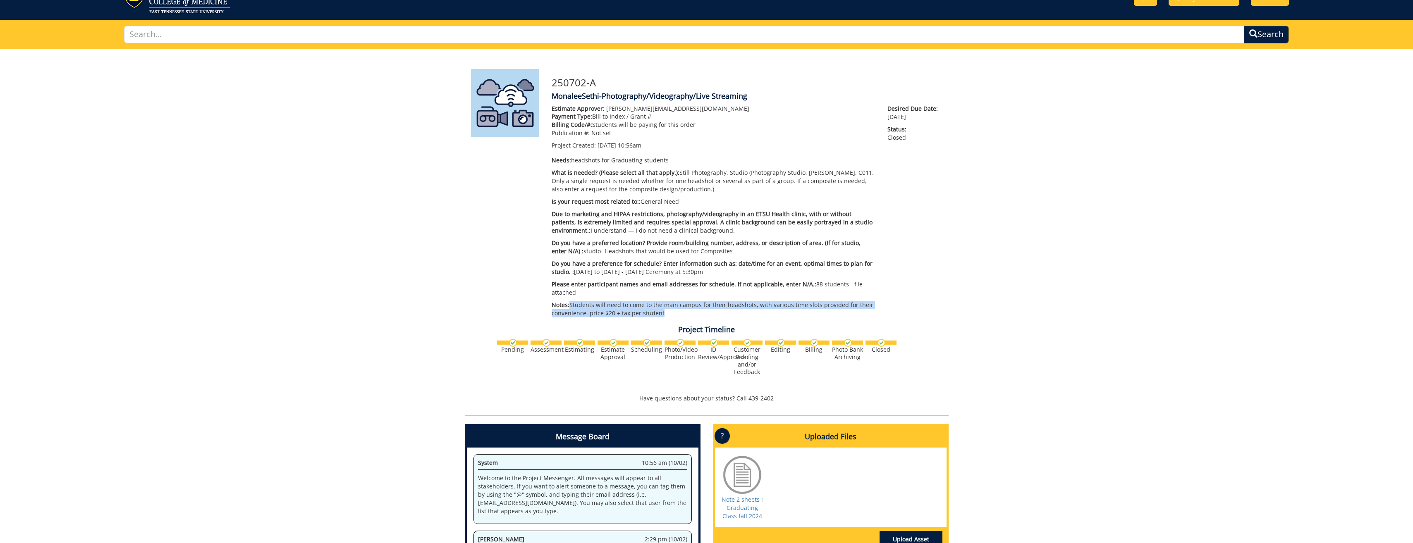
click at [590, 316] on p "Notes: Students will need to come to the main campus for their headshots, with …" at bounding box center [714, 309] width 324 height 17
drag, startPoint x: 572, startPoint y: 304, endPoint x: 673, endPoint y: 316, distance: 101.2
click at [673, 316] on p "Notes: Students will need to come to the main campus for their headshots, with …" at bounding box center [714, 309] width 324 height 17
drag, startPoint x: 673, startPoint y: 316, endPoint x: 637, endPoint y: 311, distance: 36.3
drag, startPoint x: 637, startPoint y: 311, endPoint x: 579, endPoint y: 318, distance: 58.3
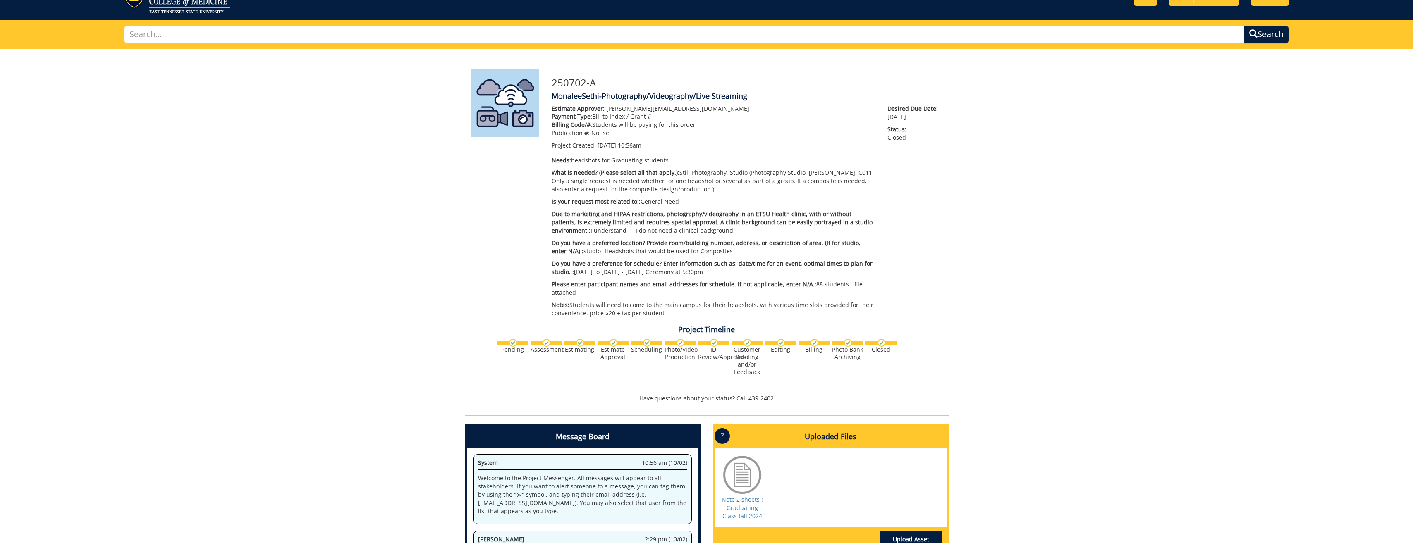
click at [579, 320] on div "Estimate Approver: sethim@etsu.edu Payment Type: Bill to Index / Grant # Billin…" at bounding box center [714, 213] width 336 height 217
click at [574, 306] on p "Notes: Students will need to come to the main campus for their headshots, with …" at bounding box center [714, 309] width 324 height 17
drag, startPoint x: 571, startPoint y: 304, endPoint x: 663, endPoint y: 316, distance: 93.0
click at [663, 316] on p "Notes: Students will need to come to the main campus for their headshots, with …" at bounding box center [714, 309] width 324 height 17
drag, startPoint x: 663, startPoint y: 316, endPoint x: 644, endPoint y: 311, distance: 19.3
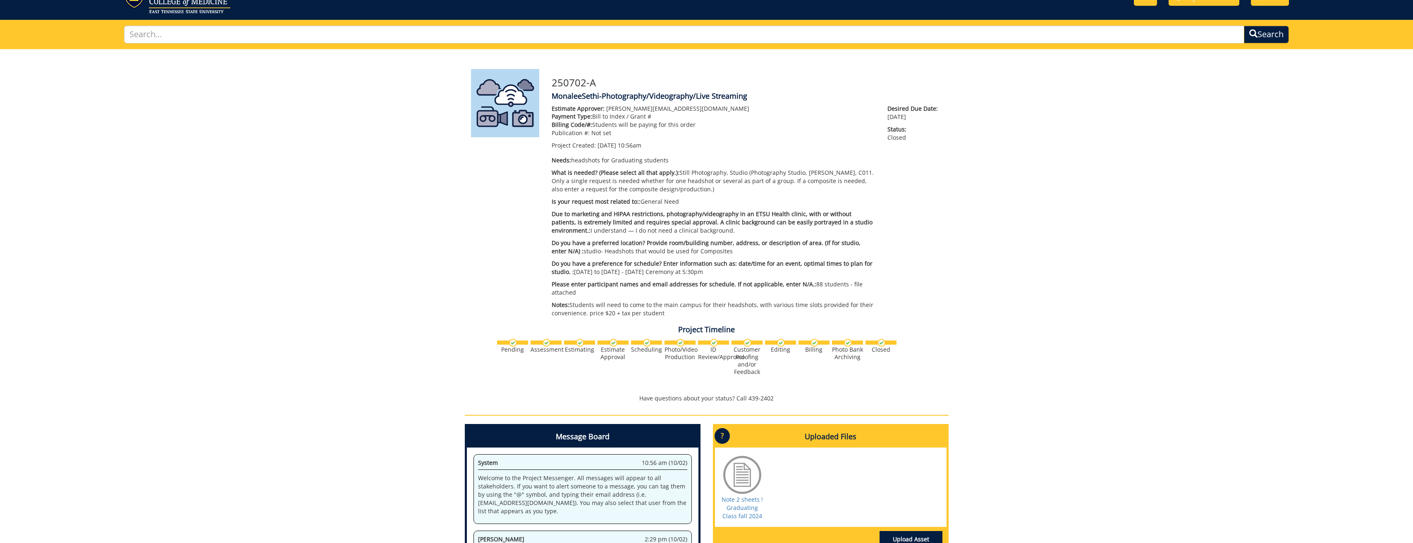
copy p "Students will need to come to the main campus for their headshots, with various…"
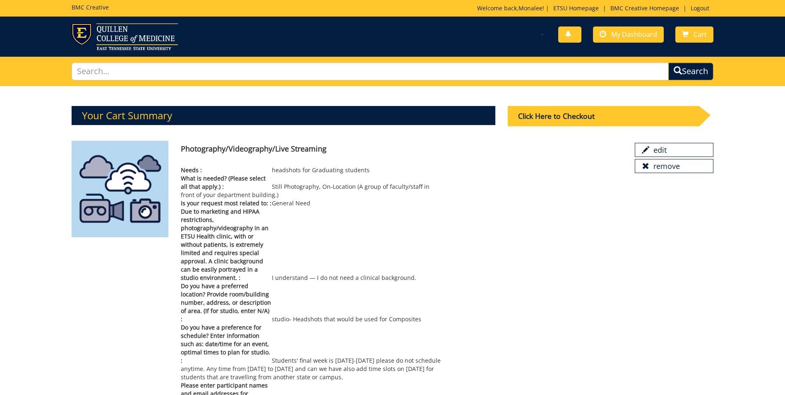
scroll to position [41, 0]
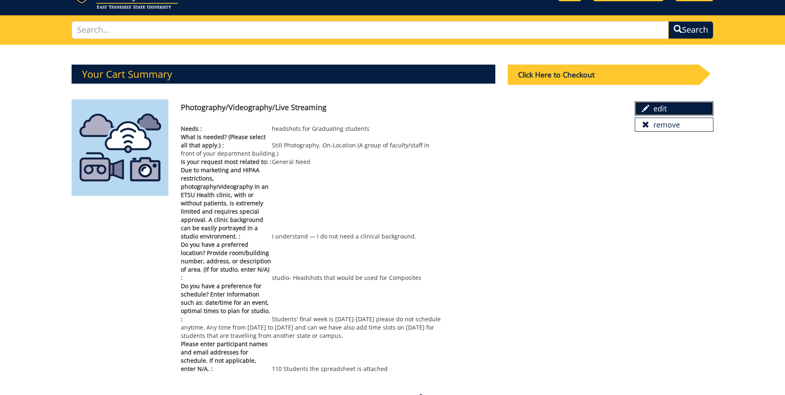
click at [651, 110] on link "edit" at bounding box center [673, 108] width 79 height 14
click at [572, 78] on div "Click Here to Checkout" at bounding box center [603, 75] width 191 height 20
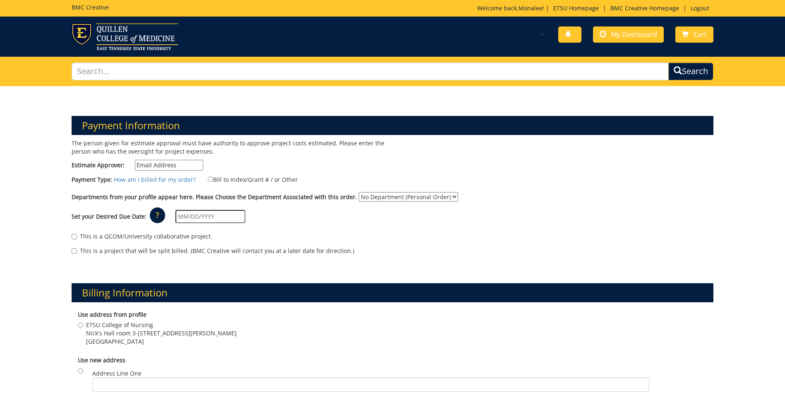
click at [189, 168] on input "Estimate Approver:" at bounding box center [169, 165] width 68 height 11
type input "[PERSON_NAME][EMAIL_ADDRESS][DOMAIN_NAME]"
click at [208, 177] on input "Bill to Index/Grant # / or Other" at bounding box center [210, 178] width 5 height 5
radio input "true"
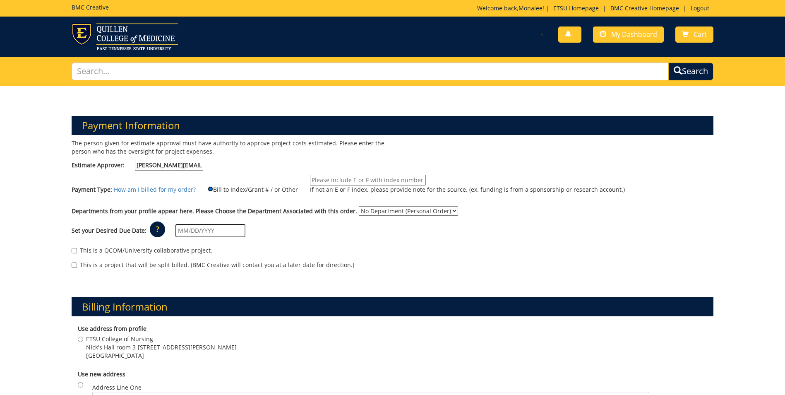
click at [208, 189] on input "Bill to Index/Grant # / or Other" at bounding box center [210, 188] width 5 height 5
click at [327, 179] on input "If not an E or F index, please provide note for the source. (ex. funding is fro…" at bounding box center [368, 180] width 116 height 11
type input "Students will be paying for this order"
click at [391, 212] on select "No Department (Personal Order) Nursing Administration" at bounding box center [408, 211] width 99 height 10
select select "126"
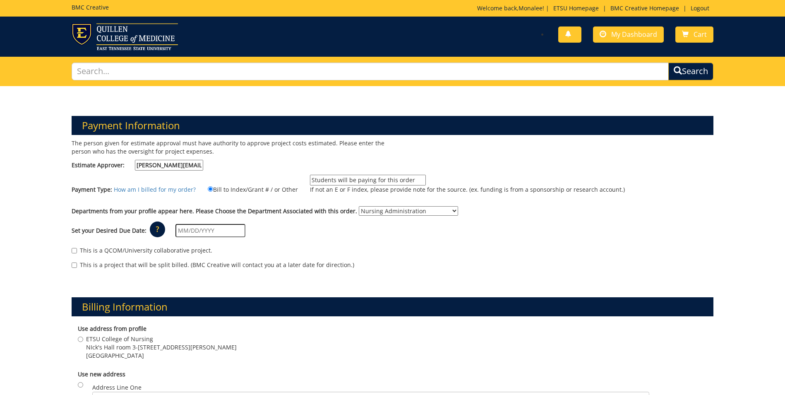
click at [359, 206] on select "No Department (Personal Order) Nursing Administration" at bounding box center [408, 211] width 99 height 10
click at [211, 229] on input "text" at bounding box center [210, 230] width 70 height 13
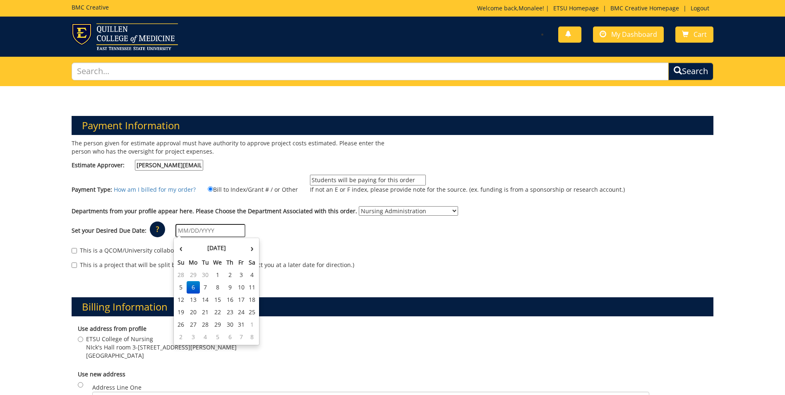
click at [206, 233] on input "text" at bounding box center [210, 230] width 70 height 13
click at [189, 227] on input "[DATE]" at bounding box center [210, 230] width 70 height 13
type input "[DATE]"
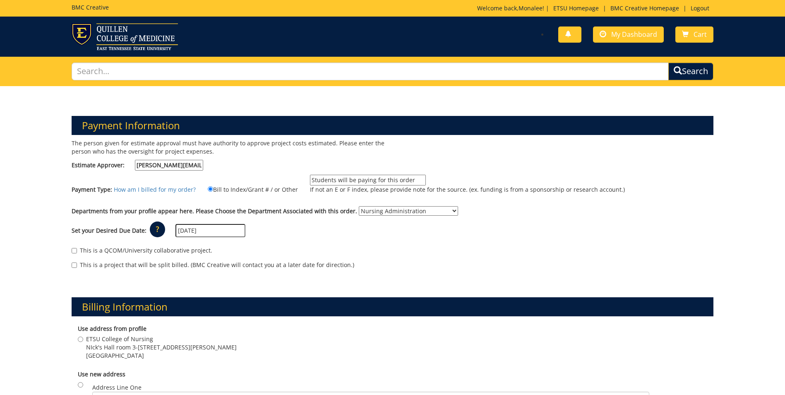
click at [378, 261] on div "This is a project that will be split billed. (BMC Creative will contact you at …" at bounding box center [393, 267] width 642 height 12
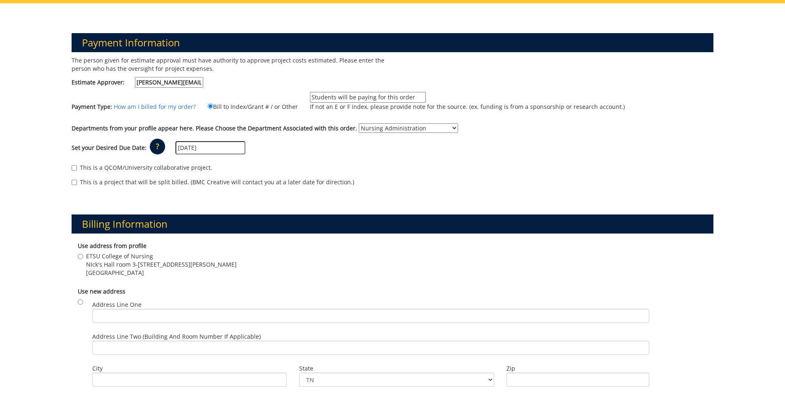
scroll to position [124, 0]
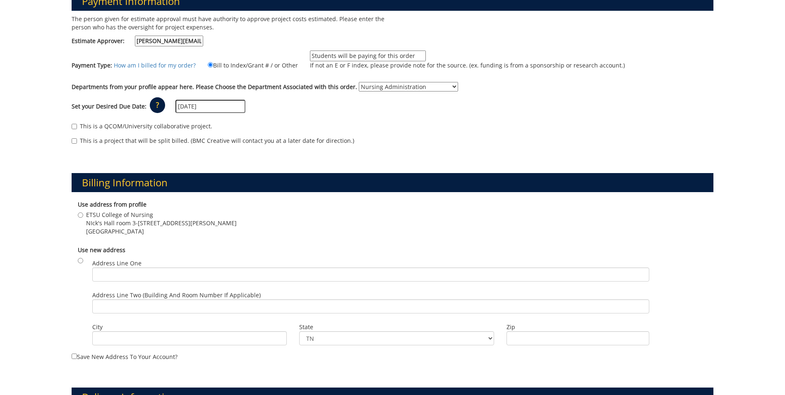
click at [77, 217] on div "Use address from profile [GEOGRAPHIC_DATA] [STREET_ADDRESS][PERSON_NAME]" at bounding box center [393, 218] width 642 height 45
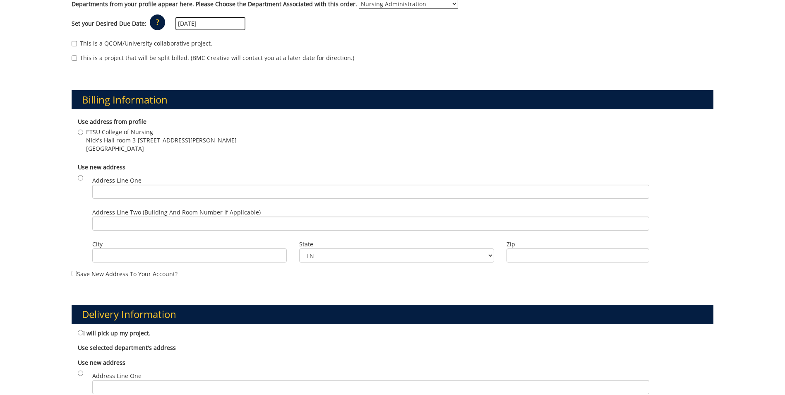
scroll to position [290, 0]
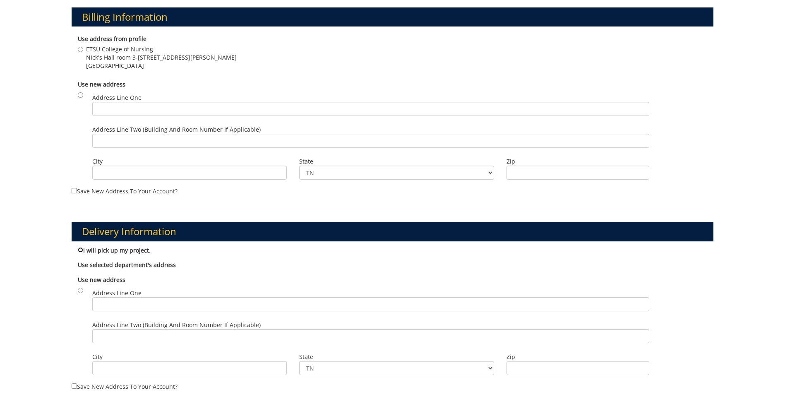
click at [81, 249] on input "I will pick up my project." at bounding box center [80, 249] width 5 height 5
radio input "true"
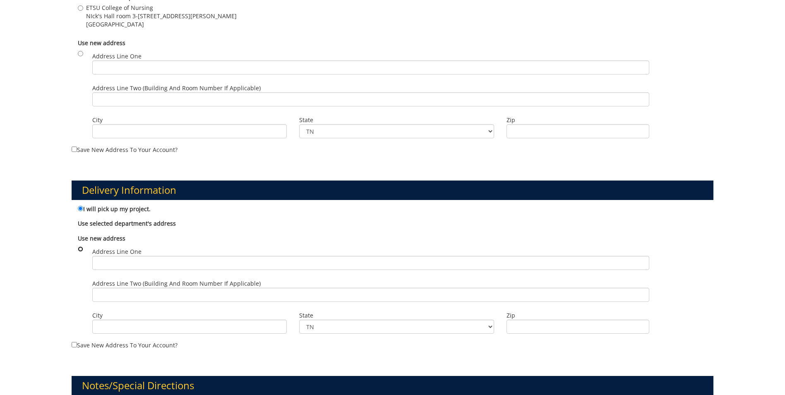
click at [79, 249] on input "radio" at bounding box center [80, 248] width 5 height 5
radio input "true"
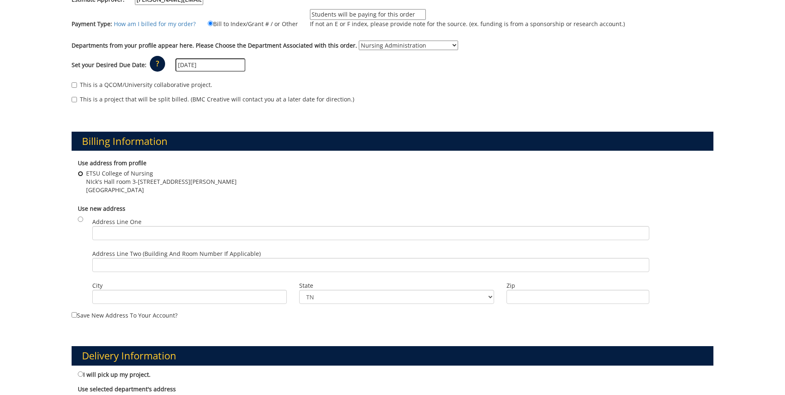
click at [80, 172] on input "ETSU College of Nursing NIck's Hall room 3-310 , 365 Stout drive Johnson City ,…" at bounding box center [80, 173] width 5 height 5
radio input "true"
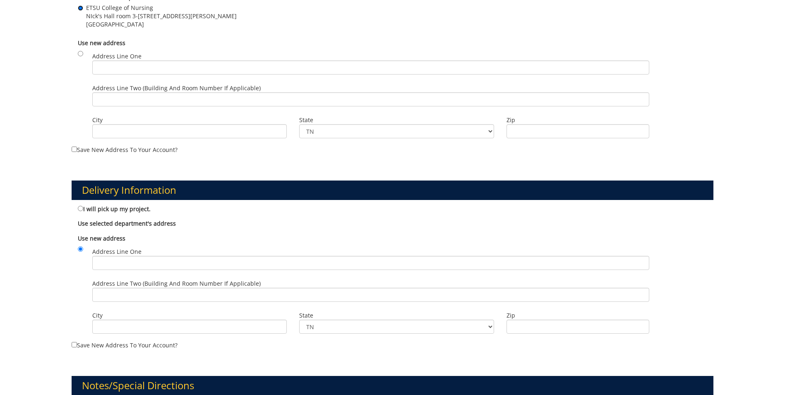
scroll to position [414, 0]
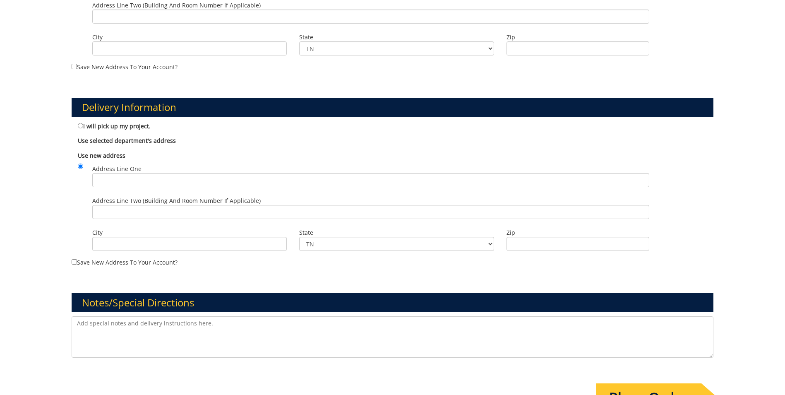
paste textarea "Students will need to come to the main campus for their headshots, with various…"
type textarea "Students will need to come to the main campus for their headshots, with various…"
click at [632, 388] on input "Place Order" at bounding box center [648, 397] width 105 height 29
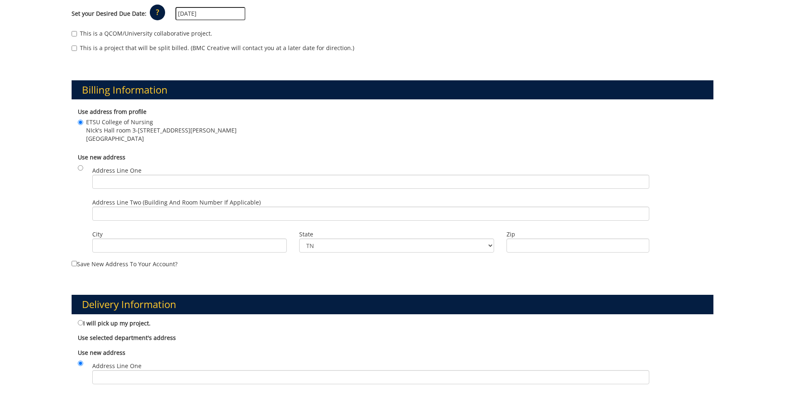
scroll to position [290, 0]
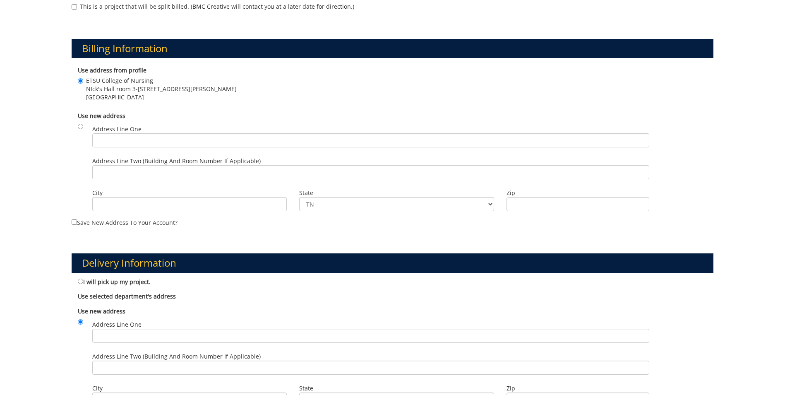
click at [76, 291] on div "Use selected department's address No department is currently selected." at bounding box center [393, 295] width 642 height 14
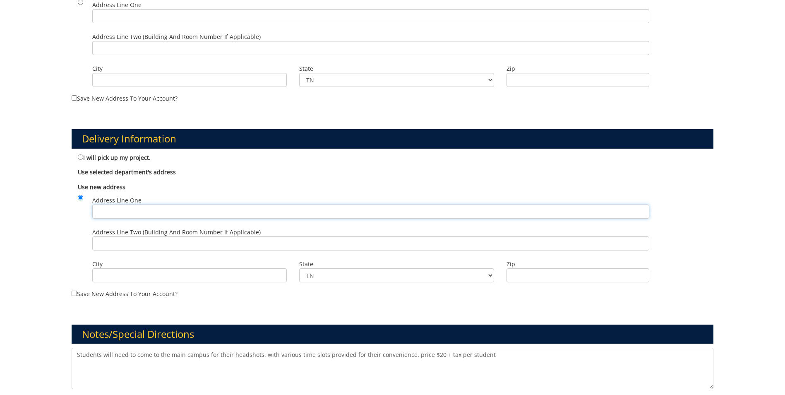
click at [146, 208] on input "Address Line One" at bounding box center [370, 211] width 557 height 14
type input "Nick's Hall - Nursing 310"
type input "Johnson city"
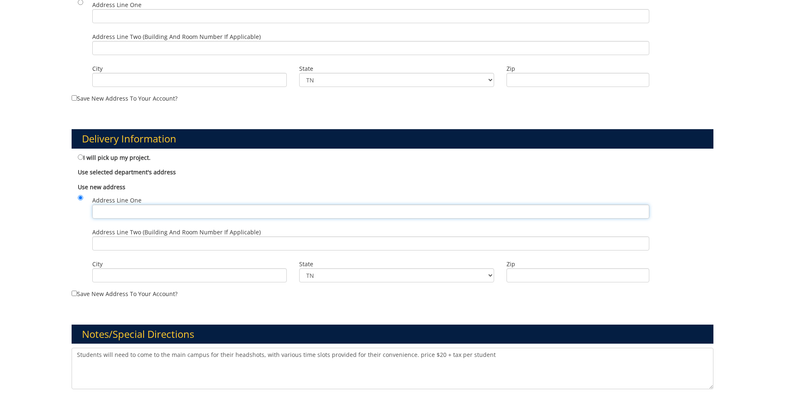
type input "37614"
type input "Nick's Hall - Nursing 310"
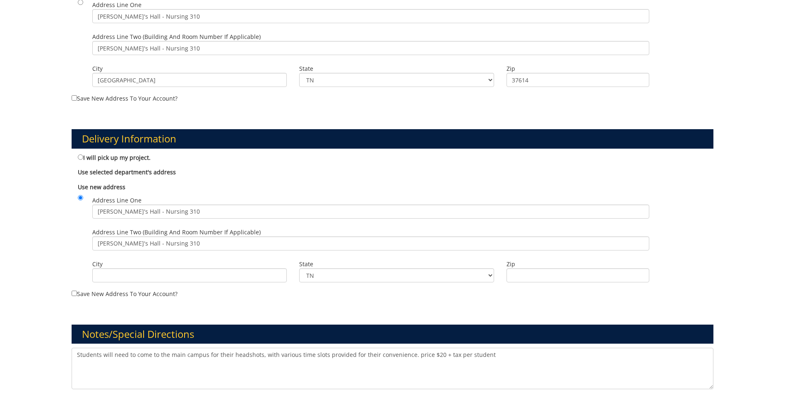
type input "Johnson city"
type input "37614"
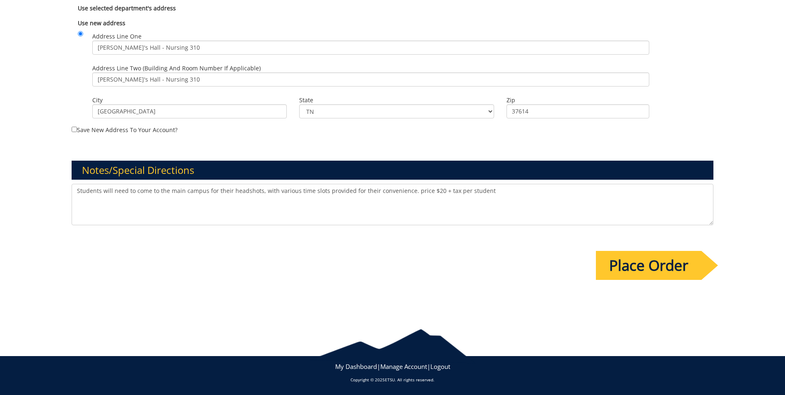
click at [680, 268] on input "Place Order" at bounding box center [648, 265] width 105 height 29
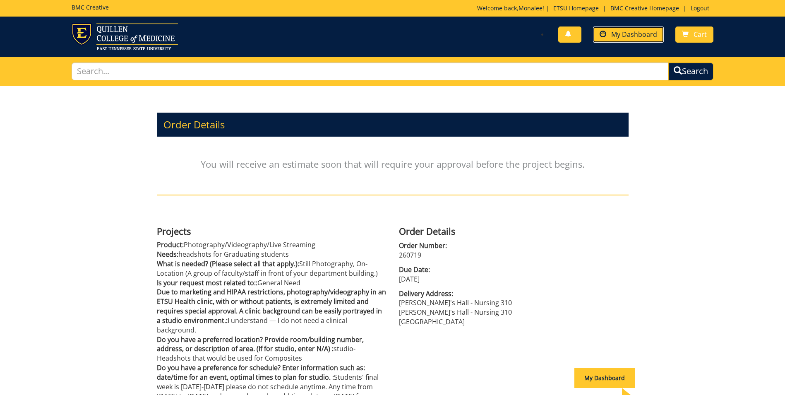
click at [627, 38] on span "My Dashboard" at bounding box center [634, 34] width 46 height 9
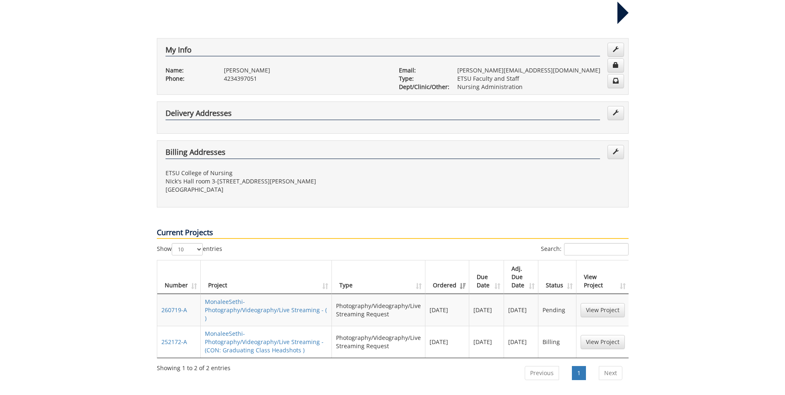
scroll to position [83, 0]
